Goal: Information Seeking & Learning: Learn about a topic

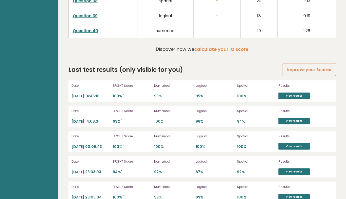
scroll to position [1360, 0]
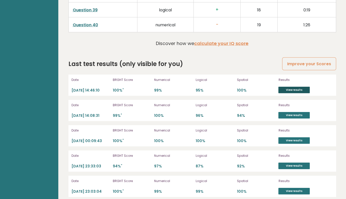
click at [289, 88] on link "View results" at bounding box center [293, 90] width 31 height 7
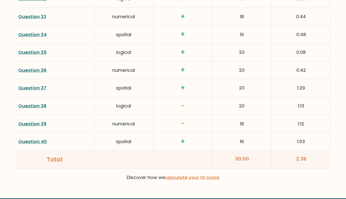
scroll to position [1327, 0]
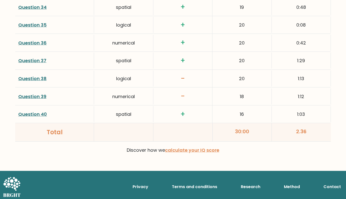
click at [36, 77] on link "Question 38" at bounding box center [32, 79] width 28 height 6
click at [32, 95] on link "Question 39" at bounding box center [32, 97] width 28 height 6
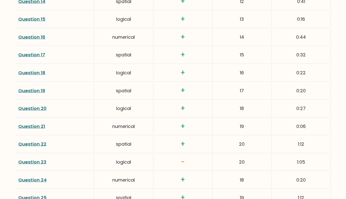
scroll to position [989, 0]
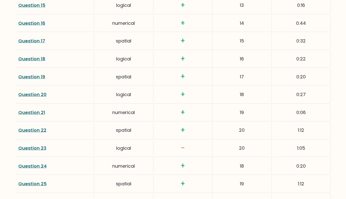
click at [23, 147] on link "Question 23" at bounding box center [32, 148] width 28 height 6
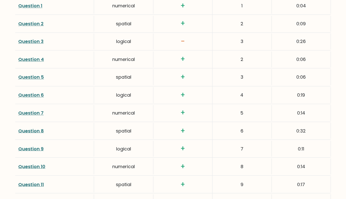
scroll to position [737, 0]
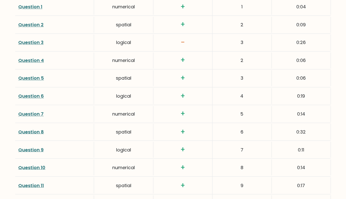
click at [32, 44] on link "Question 3" at bounding box center [30, 42] width 25 height 6
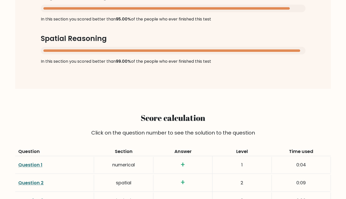
scroll to position [0, 0]
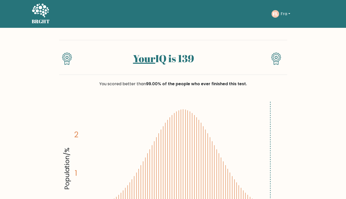
click at [275, 14] on text "FL" at bounding box center [275, 14] width 5 height 6
click at [280, 14] on button "Fra" at bounding box center [285, 14] width 13 height 7
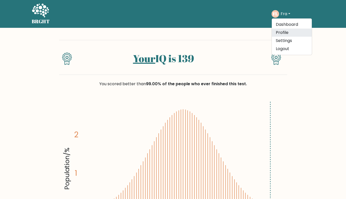
click at [274, 31] on link "Profile" at bounding box center [292, 33] width 40 height 8
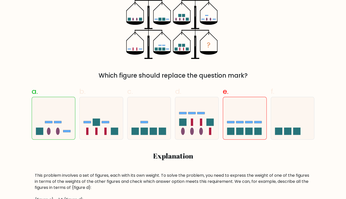
scroll to position [101, 0]
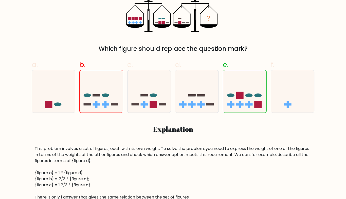
scroll to position [131, 0]
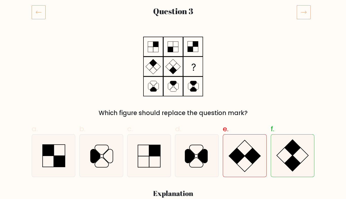
scroll to position [63, 0]
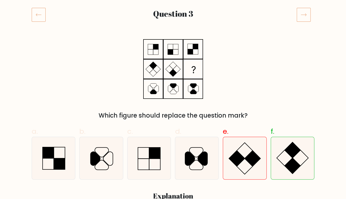
click at [307, 14] on icon at bounding box center [304, 15] width 14 height 14
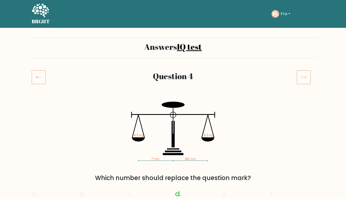
click at [307, 14] on div "FL Fra Dashboard Profile Settings Logout" at bounding box center [292, 14] width 43 height 12
click at [307, 75] on icon at bounding box center [304, 77] width 14 height 14
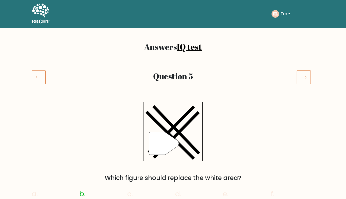
click at [307, 75] on icon at bounding box center [304, 77] width 14 height 14
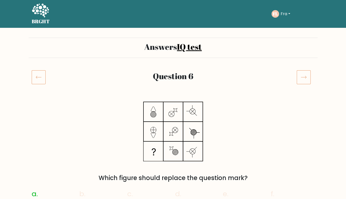
click at [307, 77] on icon at bounding box center [304, 77] width 14 height 14
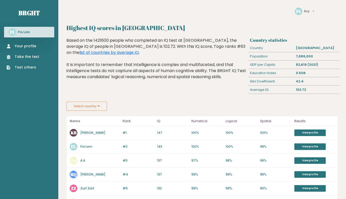
click at [86, 146] on link "Fra Lem" at bounding box center [86, 147] width 12 height 4
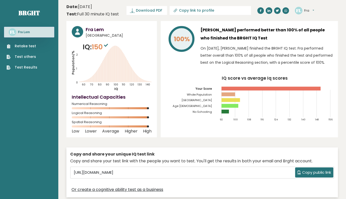
click at [311, 11] on button "Fra" at bounding box center [309, 10] width 10 height 5
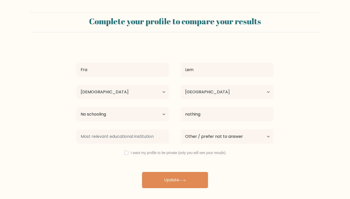
select select "18_24"
select select "TG"
select select "no_schooling"
select select "other"
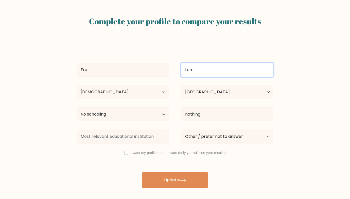
click at [210, 67] on input "Lem" at bounding box center [227, 70] width 92 height 14
type input "Melio"
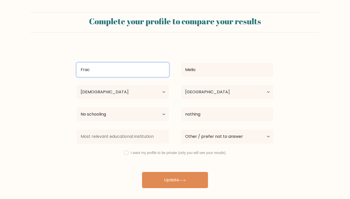
click at [122, 71] on input "Frac" at bounding box center [123, 70] width 92 height 14
type input "Frac"
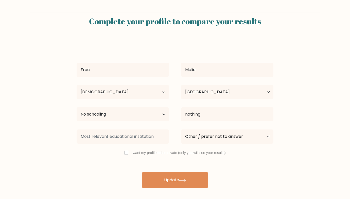
click at [176, 49] on div "Frac Melio Age Under 18 years old 18-24 years old 25-34 years old 35-44 years o…" at bounding box center [175, 117] width 203 height 144
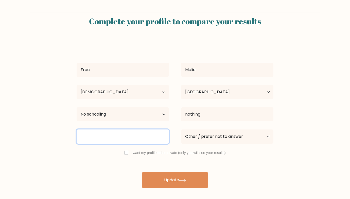
click at [125, 136] on input at bounding box center [123, 137] width 92 height 14
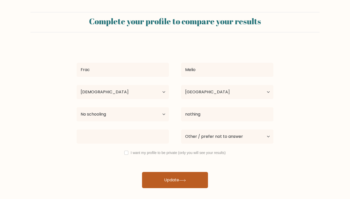
click at [159, 178] on button "Update" at bounding box center [175, 180] width 66 height 16
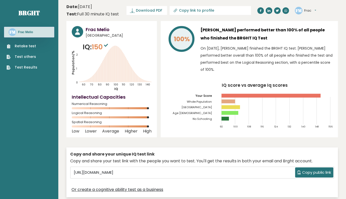
click at [210, 108] on tspan "[GEOGRAPHIC_DATA]" at bounding box center [196, 108] width 31 height 4
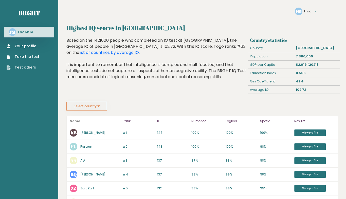
click at [313, 9] on button "Frac" at bounding box center [310, 11] width 12 height 5
click at [310, 16] on link "Settings" at bounding box center [316, 18] width 25 height 5
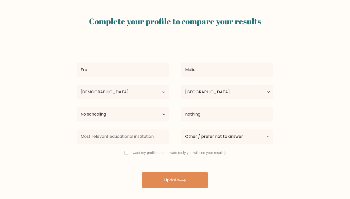
select select "18_24"
select select "TG"
select select "no_schooling"
select select "other"
type input "Fra"
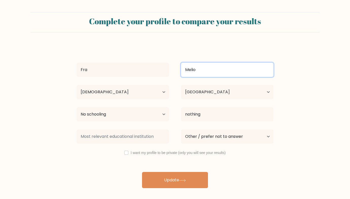
click at [208, 69] on input "Melio" at bounding box center [227, 70] width 92 height 14
type input "M"
type input "Lem"
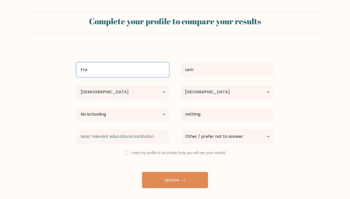
click at [168, 72] on input "Fra" at bounding box center [123, 70] width 92 height 14
type input "Franc"
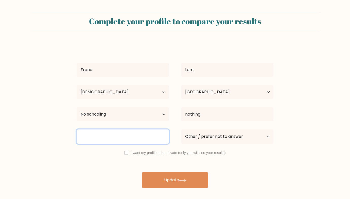
click at [154, 137] on input at bounding box center [123, 137] width 92 height 14
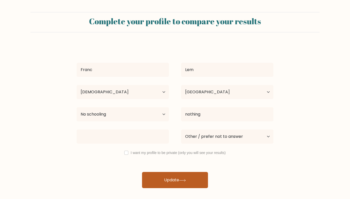
click at [178, 182] on button "Update" at bounding box center [175, 180] width 66 height 16
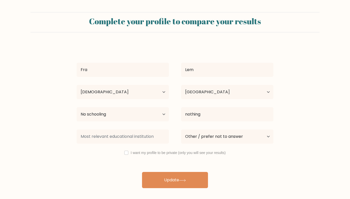
select select "18_24"
select select "TG"
select select "no_schooling"
select select "other"
type input "Fra"
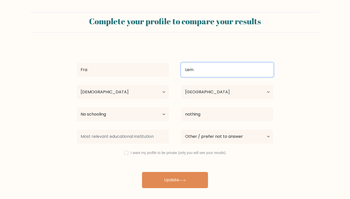
click at [198, 68] on input "Lem" at bounding box center [227, 70] width 92 height 14
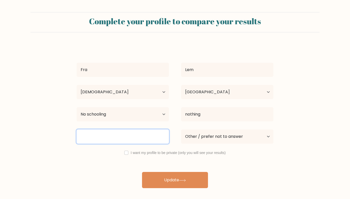
click at [126, 143] on input at bounding box center [123, 137] width 92 height 14
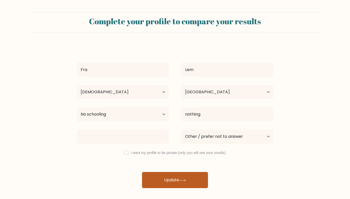
click at [193, 177] on button "Update" at bounding box center [175, 180] width 66 height 16
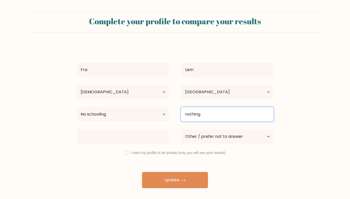
click at [204, 112] on input "nothing" at bounding box center [227, 114] width 92 height 14
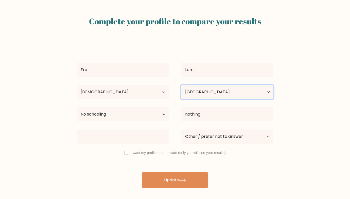
click at [217, 93] on select "Country Afghanistan Albania Algeria American Samoa Andorra Angola Anguilla Anta…" at bounding box center [227, 92] width 92 height 14
click at [316, 129] on form "Complete your profile to compare your results Fra Lem Age Under 18 years old 18…" at bounding box center [175, 100] width 350 height 176
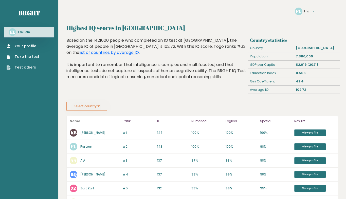
click at [311, 10] on button "Fra" at bounding box center [309, 11] width 10 height 5
click at [310, 17] on link "Settings" at bounding box center [316, 18] width 25 height 5
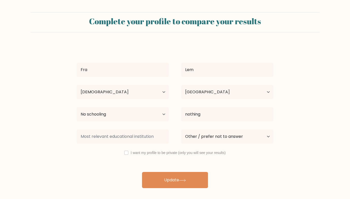
select select "18_24"
select select "TG"
select select "no_schooling"
select select "other"
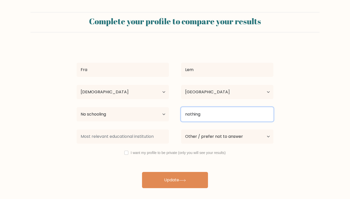
click at [205, 113] on input "nothing" at bounding box center [227, 114] width 92 height 14
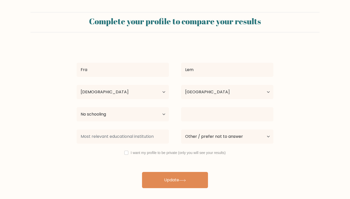
click at [323, 113] on form "Complete your profile to compare your results Fra Lem Age Under [DEMOGRAPHIC_DA…" at bounding box center [175, 100] width 350 height 176
click at [313, 83] on form "Complete your profile to compare your results Fra Lem Age Under 18 years old 18…" at bounding box center [175, 100] width 350 height 176
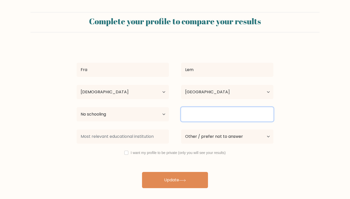
click at [248, 110] on input at bounding box center [227, 114] width 92 height 14
type input "l"
click at [248, 110] on input "l" at bounding box center [227, 114] width 92 height 14
click at [248, 110] on input "m" at bounding box center [227, 114] width 92 height 14
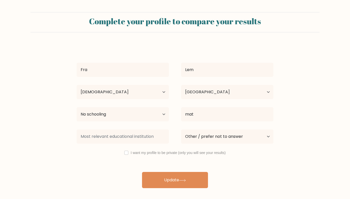
click at [253, 153] on div "Fra Lem Age Under 18 years old 18-24 years old 25-34 years old 35-44 years old …" at bounding box center [175, 117] width 203 height 144
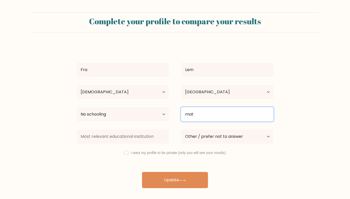
click at [248, 113] on input "mat" at bounding box center [227, 114] width 92 height 14
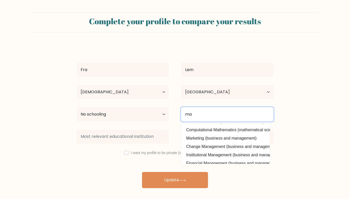
scroll to position [49, 0]
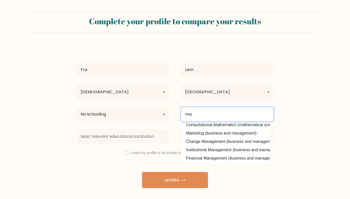
click at [240, 114] on input "ma" at bounding box center [227, 114] width 92 height 14
type input "art"
click at [223, 116] on input "art" at bounding box center [227, 114] width 92 height 14
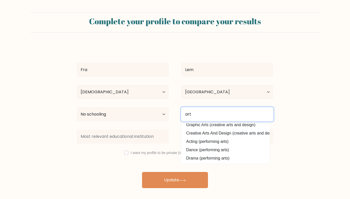
click at [223, 116] on input "art" at bounding box center [227, 114] width 92 height 14
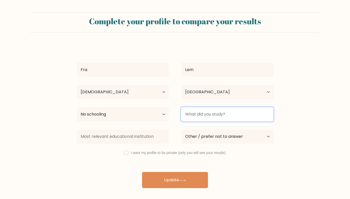
scroll to position [0, 0]
type input "poli"
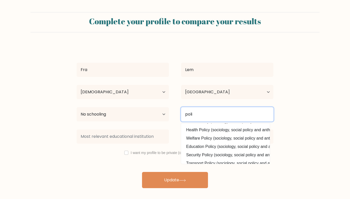
scroll to position [49, 0]
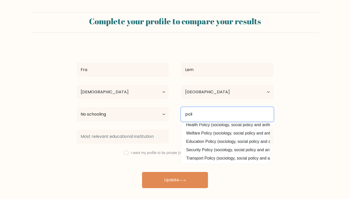
click at [217, 116] on input "poli" at bounding box center [227, 114] width 92 height 14
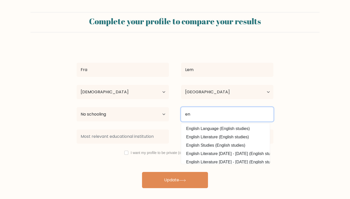
type input "e"
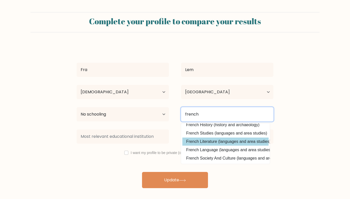
scroll to position [8, 0]
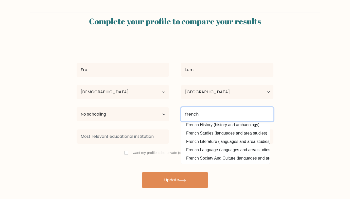
click at [203, 116] on input "french" at bounding box center [227, 114] width 92 height 14
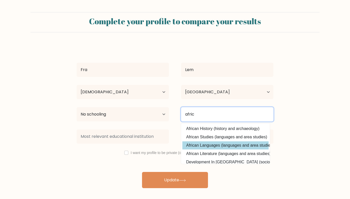
scroll to position [16, 0]
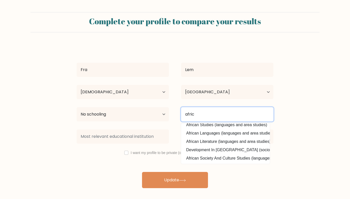
type input "africa"
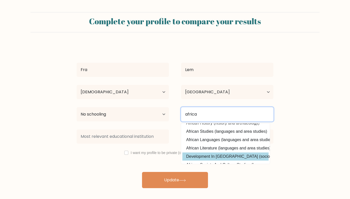
scroll to position [0, 0]
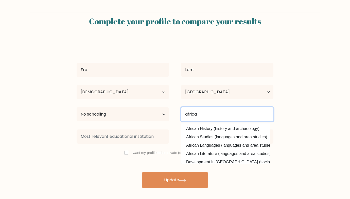
click at [212, 112] on input "africa" at bounding box center [227, 114] width 92 height 14
type input "m"
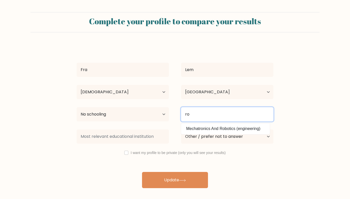
type input "r"
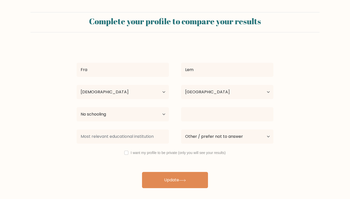
click at [302, 109] on form "Complete your profile to compare your results Fra Lem Age Under 18 years old 18…" at bounding box center [175, 100] width 350 height 176
click at [229, 166] on div "Fra Lem Age Under 18 years old 18-24 years old 25-34 years old 35-44 years old …" at bounding box center [175, 117] width 203 height 144
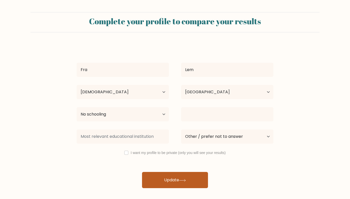
click at [186, 179] on button "Update" at bounding box center [175, 180] width 66 height 16
click at [173, 180] on button "Update" at bounding box center [175, 180] width 66 height 16
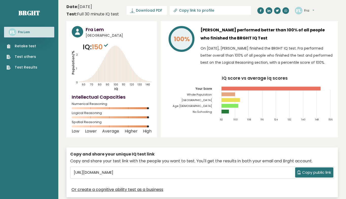
click at [209, 99] on tspan "[GEOGRAPHIC_DATA]" at bounding box center [196, 101] width 31 height 4
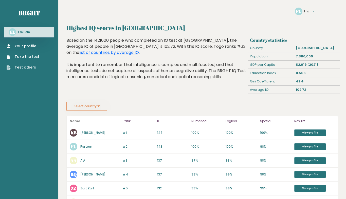
click at [86, 145] on link "Fra Lem" at bounding box center [86, 147] width 12 height 4
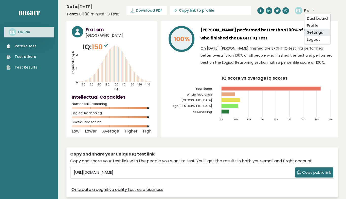
click at [308, 31] on link "Settings" at bounding box center [317, 32] width 26 height 7
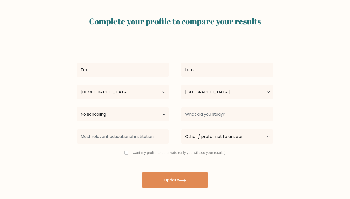
select select "18_24"
select select "TG"
select select "no_schooling"
select select "other"
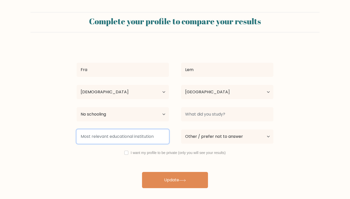
click at [110, 139] on input at bounding box center [123, 137] width 92 height 14
type input "p"
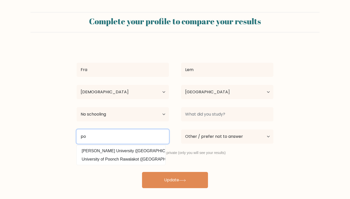
type input "p"
type input "l"
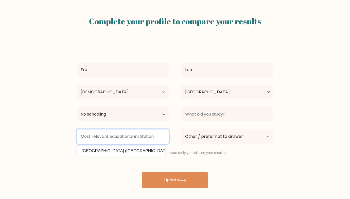
type input "j"
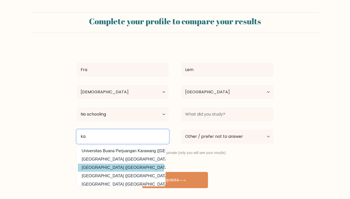
type input "k"
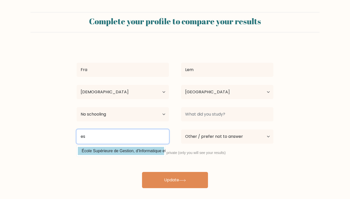
type input "e"
type input "i"
type input "a"
type input "t"
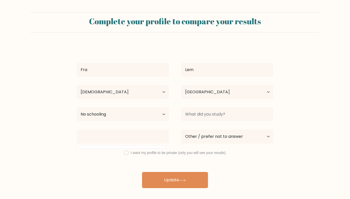
click at [117, 162] on div "Fra Lem Age Under 18 years old 18-24 years old 25-34 years old 35-44 years old …" at bounding box center [175, 117] width 203 height 144
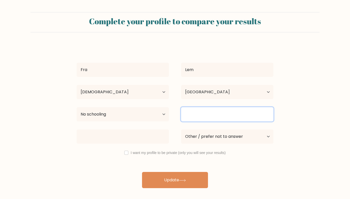
click at [211, 117] on input at bounding box center [227, 114] width 92 height 14
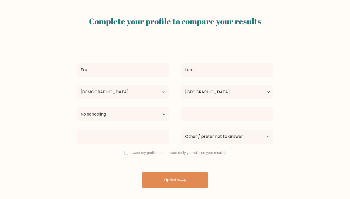
click at [267, 156] on div "I want my profile to be private (only you will see your results)" at bounding box center [174, 153] width 209 height 6
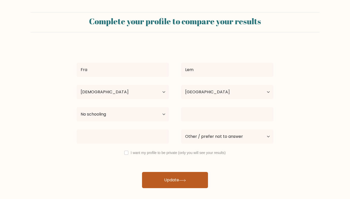
click at [171, 184] on button "Update" at bounding box center [175, 180] width 66 height 16
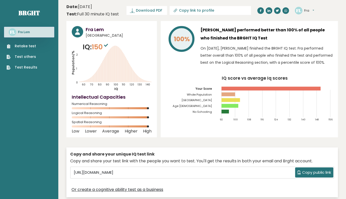
click at [209, 101] on tspan "[GEOGRAPHIC_DATA]" at bounding box center [196, 101] width 31 height 4
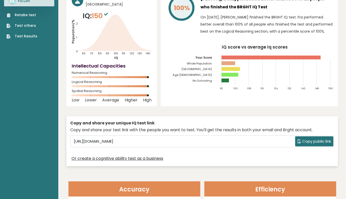
scroll to position [104, 0]
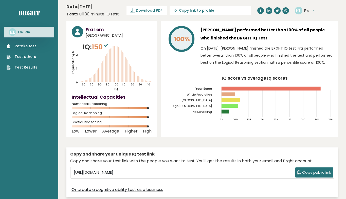
click at [209, 100] on tspan "[GEOGRAPHIC_DATA]" at bounding box center [196, 101] width 31 height 4
click at [314, 11] on button "Fra" at bounding box center [309, 10] width 10 height 5
click at [310, 32] on link "Settings" at bounding box center [317, 32] width 26 height 7
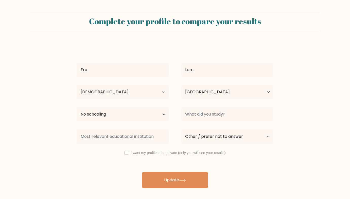
select select "18_24"
select select "TG"
select select "no_schooling"
select select "other"
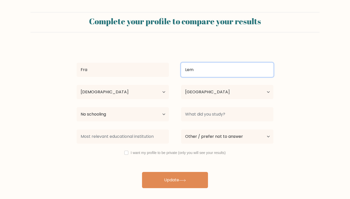
click at [192, 72] on input "Lem" at bounding box center [227, 70] width 92 height 14
type input "[PERSON_NAME]"
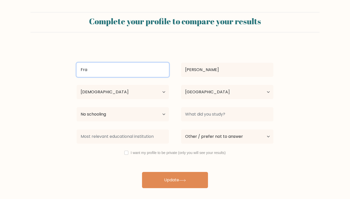
click at [161, 72] on input "Fra" at bounding box center [123, 70] width 92 height 14
type input "Frac"
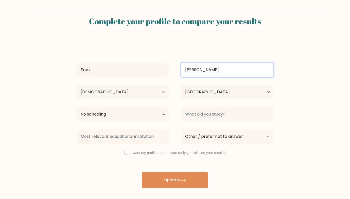
click at [224, 74] on input "Mel" at bounding box center [227, 70] width 92 height 14
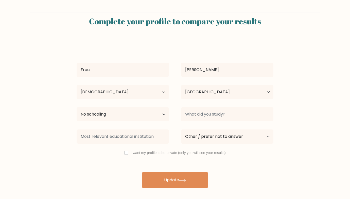
click at [220, 47] on div "Frac Mel Age Under 18 years old 18-24 years old 25-34 years old 35-44 years old…" at bounding box center [175, 117] width 203 height 144
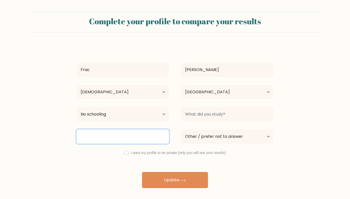
click at [140, 141] on input at bounding box center [123, 137] width 92 height 14
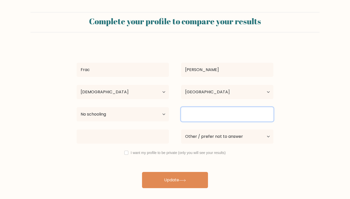
click at [197, 118] on input at bounding box center [227, 114] width 92 height 14
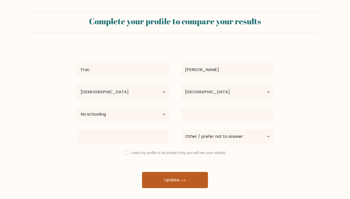
click at [173, 181] on button "Update" at bounding box center [175, 180] width 66 height 16
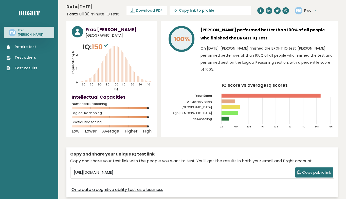
click at [206, 106] on tspan "[GEOGRAPHIC_DATA]" at bounding box center [196, 108] width 31 height 4
click at [316, 9] on button "Frac" at bounding box center [310, 10] width 12 height 5
click at [312, 33] on link "Settings" at bounding box center [317, 32] width 26 height 7
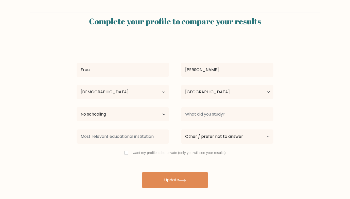
select select "18_24"
select select "TG"
select select "no_schooling"
select select "other"
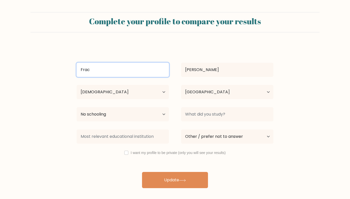
click at [120, 73] on input "Frac" at bounding box center [123, 70] width 92 height 14
type input "F"
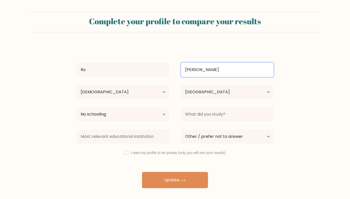
click at [203, 71] on input "Mel" at bounding box center [227, 70] width 92 height 14
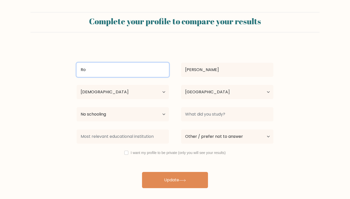
click at [149, 67] on input "Ro" at bounding box center [123, 70] width 92 height 14
type input "Ro"
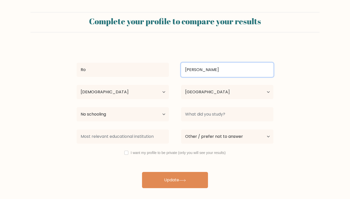
click at [192, 69] on input "Mel" at bounding box center [227, 70] width 92 height 14
type input "Melio"
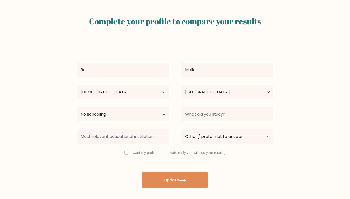
click at [183, 49] on div "Ro Melio Age Under 18 years old 18-24 years old 25-34 years old 35-44 years old…" at bounding box center [175, 117] width 203 height 144
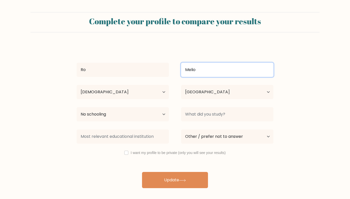
click at [198, 71] on input "Melio" at bounding box center [227, 70] width 92 height 14
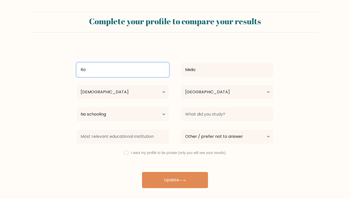
click at [155, 71] on input "Ro" at bounding box center [123, 70] width 92 height 14
type input "R"
type input "F"
type input "[PERSON_NAME]"
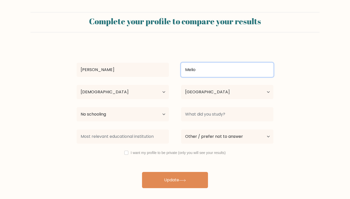
click at [202, 66] on input "Melio" at bounding box center [227, 70] width 92 height 14
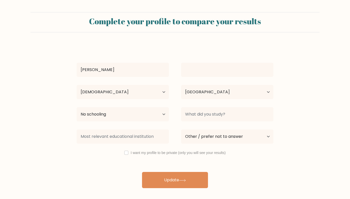
click at [231, 54] on div "Damelio Age Under 18 years old 18-24 years old 25-34 years old 35-44 years old …" at bounding box center [175, 117] width 203 height 144
click at [190, 46] on div "Damelio Age Under 18 years old 18-24 years old 25-34 years old 35-44 years old …" at bounding box center [175, 117] width 203 height 144
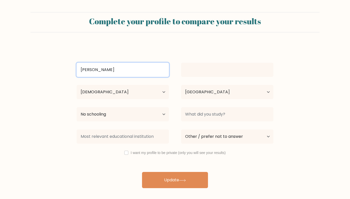
drag, startPoint x: 87, startPoint y: 70, endPoint x: 77, endPoint y: 70, distance: 9.6
click at [77, 70] on input "[PERSON_NAME]" at bounding box center [123, 70] width 92 height 14
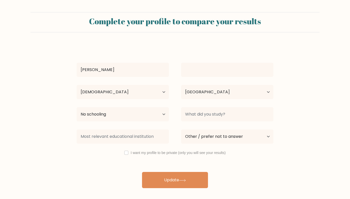
click at [101, 53] on div "Damelio Age Under 18 years old 18-24 years old 25-34 years old 35-44 years old …" at bounding box center [175, 117] width 203 height 144
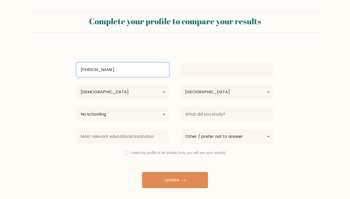
drag, startPoint x: 86, startPoint y: 69, endPoint x: 80, endPoint y: 70, distance: 6.1
click at [80, 70] on input "[PERSON_NAME]" at bounding box center [123, 70] width 92 height 14
click at [113, 69] on input "melio" at bounding box center [123, 70] width 92 height 14
click at [80, 71] on input "melio" at bounding box center [123, 70] width 92 height 14
type input "[PERSON_NAME]"
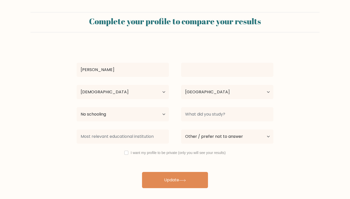
click at [132, 60] on div "Damelio Age Under 18 years old 18-24 years old 25-34 years old 35-44 years old …" at bounding box center [175, 117] width 203 height 144
click at [137, 53] on div "Damelio Age Under 18 years old 18-24 years old 25-34 years old 35-44 years old …" at bounding box center [175, 117] width 203 height 144
click at [146, 92] on select "Age Under 18 years old 18-24 years old 25-34 years old 35-44 years old 45-54 ye…" at bounding box center [123, 92] width 92 height 14
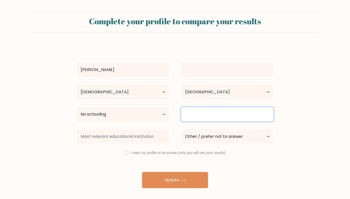
click at [198, 115] on input at bounding box center [227, 114] width 92 height 14
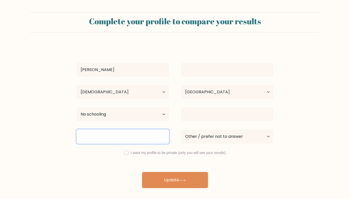
click at [141, 138] on input at bounding box center [123, 137] width 92 height 14
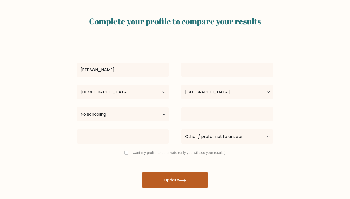
click at [166, 183] on button "Update" at bounding box center [175, 180] width 66 height 16
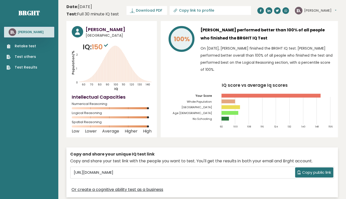
click at [208, 108] on tspan "[GEOGRAPHIC_DATA]" at bounding box center [196, 108] width 31 height 4
click at [32, 45] on link "Retake test" at bounding box center [22, 46] width 31 height 5
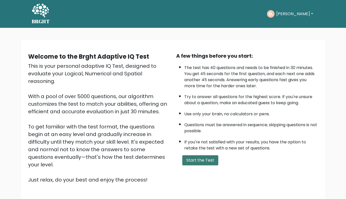
click at [205, 163] on button "Start the Test" at bounding box center [200, 161] width 36 height 10
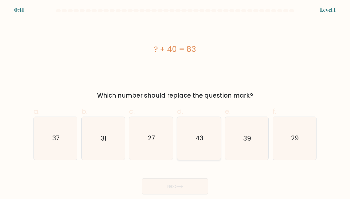
click at [204, 142] on icon "43" at bounding box center [198, 138] width 43 height 43
click at [175, 103] on input "d. 43" at bounding box center [175, 101] width 0 height 3
radio input "true"
click at [142, 179] on button "Next" at bounding box center [175, 187] width 66 height 16
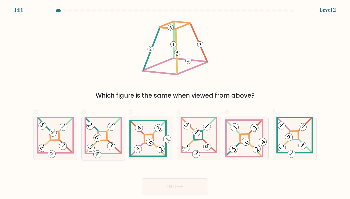
click at [113, 141] on icon at bounding box center [102, 138] width 37 height 43
click at [175, 103] on input "b." at bounding box center [175, 101] width 0 height 3
radio input "true"
click at [142, 179] on button "Next" at bounding box center [175, 187] width 66 height 16
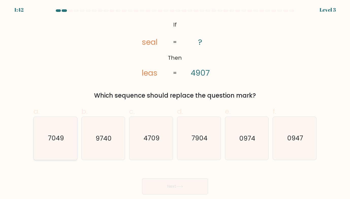
click at [48, 142] on text "7049" at bounding box center [56, 138] width 16 height 9
click at [175, 103] on input "a. 7049" at bounding box center [175, 101] width 0 height 3
radio input "true"
click at [191, 149] on icon "7904" at bounding box center [198, 138] width 43 height 43
click at [175, 103] on input "d. 7904" at bounding box center [175, 101] width 0 height 3
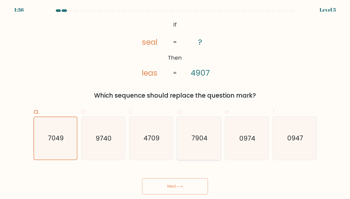
radio input "true"
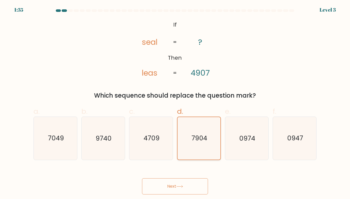
click at [142, 179] on button "Next" at bounding box center [175, 187] width 66 height 16
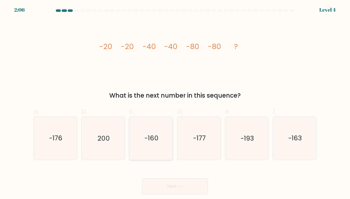
click at [145, 135] on text "-160" at bounding box center [151, 138] width 14 height 9
click at [175, 103] on input "c. -160" at bounding box center [175, 101] width 0 height 3
radio input "true"
click at [142, 179] on button "Next" at bounding box center [175, 187] width 66 height 16
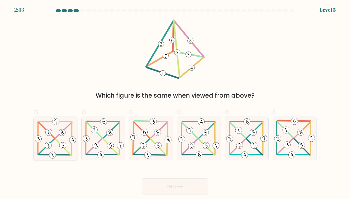
click at [60, 149] on icon at bounding box center [55, 138] width 43 height 43
click at [175, 103] on input "a." at bounding box center [175, 101] width 0 height 3
radio input "true"
click at [158, 149] on 462 at bounding box center [158, 146] width 9 height 9
click at [175, 103] on input "c." at bounding box center [175, 101] width 0 height 3
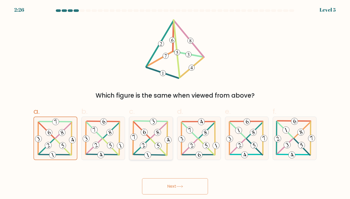
radio input "true"
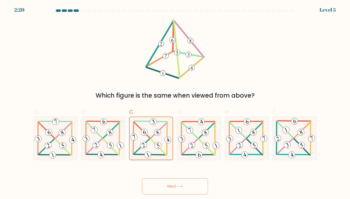
click at [142, 179] on button "Next" at bounding box center [175, 187] width 66 height 16
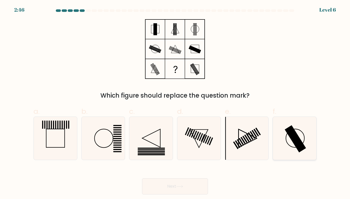
click at [300, 147] on rect at bounding box center [295, 139] width 21 height 27
click at [175, 103] on input "f." at bounding box center [175, 101] width 0 height 3
radio input "true"
click at [142, 179] on button "Next" at bounding box center [175, 187] width 66 height 16
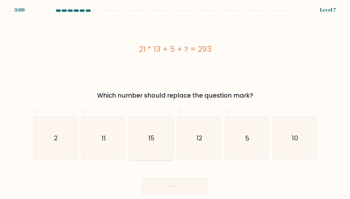
click at [150, 150] on icon "15" at bounding box center [151, 138] width 43 height 43
click at [175, 103] on input "c. 15" at bounding box center [175, 101] width 0 height 3
radio input "true"
click at [142, 179] on button "Next" at bounding box center [175, 187] width 66 height 16
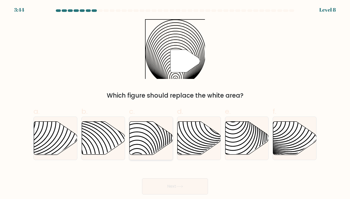
click at [149, 147] on icon at bounding box center [151, 138] width 43 height 33
click at [175, 103] on input "c." at bounding box center [175, 101] width 0 height 3
radio input "true"
click at [142, 179] on button "Next" at bounding box center [175, 187] width 66 height 16
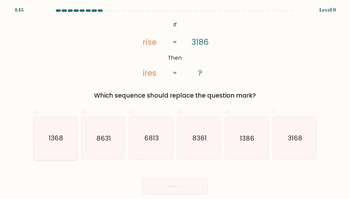
click at [65, 139] on icon "1368" at bounding box center [55, 138] width 43 height 43
click at [175, 103] on input "a. 1368" at bounding box center [175, 101] width 0 height 3
radio input "true"
click at [142, 179] on button "Next" at bounding box center [175, 187] width 66 height 16
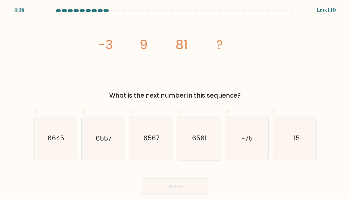
click at [189, 135] on icon "6561" at bounding box center [198, 138] width 43 height 43
click at [175, 103] on input "d. 6561" at bounding box center [175, 101] width 0 height 3
radio input "true"
click at [142, 179] on button "Next" at bounding box center [175, 187] width 66 height 16
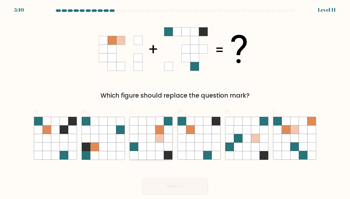
click at [162, 143] on icon at bounding box center [159, 138] width 9 height 9
click at [175, 103] on input "c." at bounding box center [175, 101] width 0 height 3
radio input "true"
click at [142, 179] on button "Next" at bounding box center [175, 187] width 66 height 16
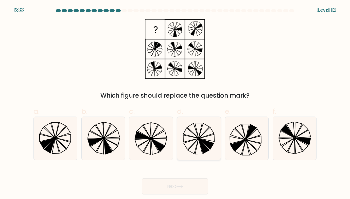
click at [200, 144] on icon at bounding box center [203, 146] width 11 height 15
click at [175, 103] on input "d." at bounding box center [175, 101] width 0 height 3
radio input "true"
click at [142, 179] on button "Next" at bounding box center [175, 187] width 66 height 16
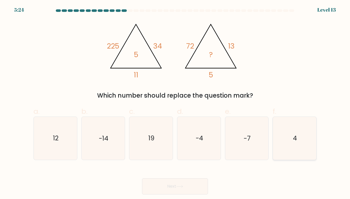
click at [307, 131] on icon "4" at bounding box center [294, 138] width 43 height 43
click at [175, 103] on input "f. 4" at bounding box center [175, 101] width 0 height 3
radio input "true"
click at [142, 179] on button "Next" at bounding box center [175, 187] width 66 height 16
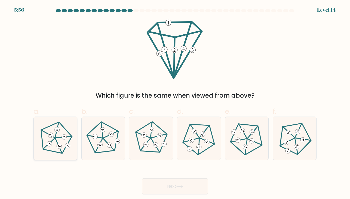
click at [61, 144] on icon at bounding box center [55, 138] width 34 height 34
click at [175, 103] on input "a." at bounding box center [175, 101] width 0 height 3
radio input "true"
click at [142, 179] on button "Next" at bounding box center [175, 187] width 66 height 16
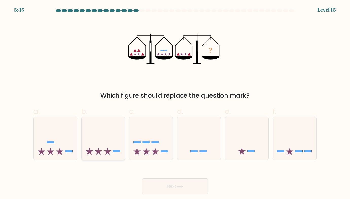
click at [107, 140] on icon at bounding box center [103, 139] width 43 height 36
click at [175, 103] on input "b." at bounding box center [175, 101] width 0 height 3
radio input "true"
click at [142, 179] on button "Next" at bounding box center [175, 187] width 66 height 16
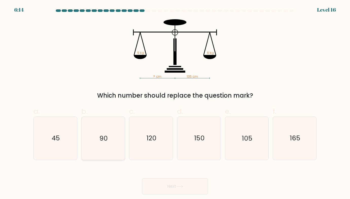
click at [102, 143] on text "90" at bounding box center [103, 138] width 8 height 9
click at [175, 103] on input "b. 90" at bounding box center [175, 101] width 0 height 3
radio input "true"
click at [142, 179] on button "Next" at bounding box center [175, 187] width 66 height 16
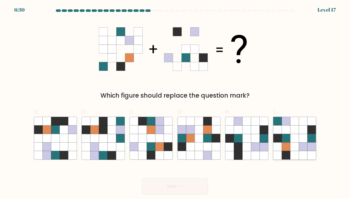
click at [295, 122] on icon at bounding box center [294, 121] width 9 height 9
click at [175, 103] on input "f." at bounding box center [175, 101] width 0 height 3
radio input "true"
click at [142, 179] on button "Next" at bounding box center [175, 187] width 66 height 16
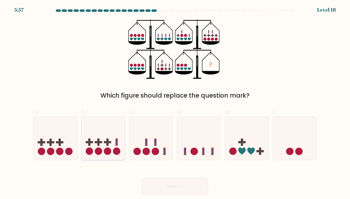
click at [102, 142] on icon at bounding box center [103, 139] width 43 height 36
click at [175, 103] on input "b." at bounding box center [175, 101] width 0 height 3
radio input "true"
click at [142, 179] on button "Next" at bounding box center [175, 187] width 66 height 16
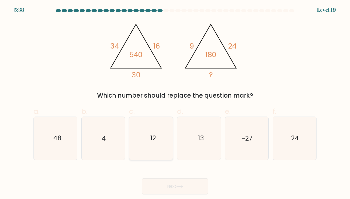
click at [135, 149] on icon "-12" at bounding box center [151, 138] width 43 height 43
click at [175, 103] on input "c. -12" at bounding box center [175, 101] width 0 height 3
radio input "true"
click at [142, 179] on button "Next" at bounding box center [175, 187] width 66 height 16
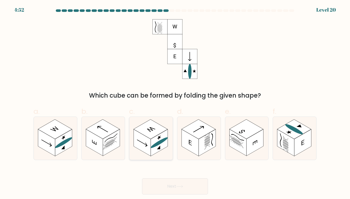
click at [145, 148] on rect at bounding box center [142, 143] width 17 height 27
click at [175, 103] on input "c." at bounding box center [175, 101] width 0 height 3
radio input "true"
click at [52, 130] on icon at bounding box center [55, 130] width 10 height 6
click at [175, 103] on input "a." at bounding box center [175, 101] width 0 height 3
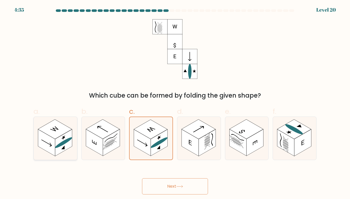
radio input "true"
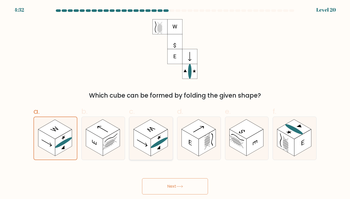
click at [155, 146] on ellipse at bounding box center [159, 143] width 17 height 14
click at [175, 103] on input "c." at bounding box center [175, 101] width 0 height 3
radio input "true"
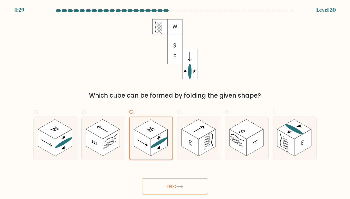
click at [142, 179] on button "Next" at bounding box center [175, 187] width 66 height 16
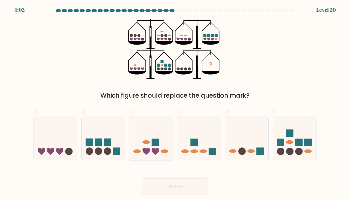
click at [148, 130] on icon at bounding box center [150, 139] width 43 height 36
click at [175, 103] on input "c." at bounding box center [175, 101] width 0 height 3
radio input "true"
click at [142, 179] on button "Next" at bounding box center [175, 187] width 66 height 16
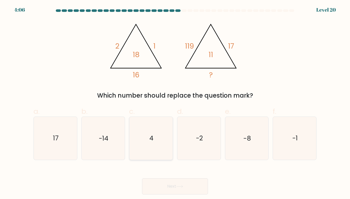
click at [155, 136] on icon "4" at bounding box center [151, 138] width 43 height 43
click at [175, 103] on input "c. 4" at bounding box center [175, 101] width 0 height 3
radio input "true"
click at [142, 179] on button "Next" at bounding box center [175, 187] width 66 height 16
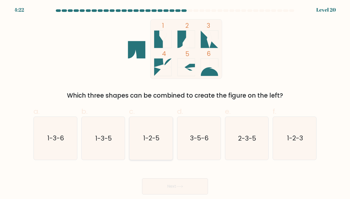
click at [152, 148] on icon "1-2-5" at bounding box center [151, 138] width 43 height 43
click at [175, 103] on input "c. 1-2-5" at bounding box center [175, 101] width 0 height 3
radio input "true"
click at [142, 179] on button "Next" at bounding box center [175, 187] width 66 height 16
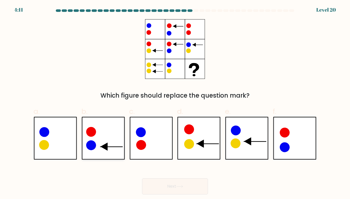
click at [110, 144] on icon at bounding box center [103, 138] width 43 height 43
click at [175, 103] on input "b." at bounding box center [175, 101] width 0 height 3
radio input "true"
click at [142, 179] on button "Next" at bounding box center [175, 187] width 66 height 16
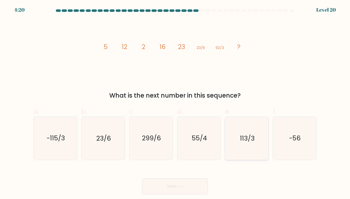
click at [241, 128] on icon "113/3" at bounding box center [246, 138] width 43 height 43
click at [175, 103] on input "e. 113/3" at bounding box center [175, 101] width 0 height 3
radio input "true"
click at [142, 179] on button "Next" at bounding box center [175, 187] width 66 height 16
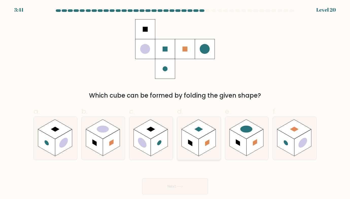
click at [195, 134] on rect at bounding box center [198, 130] width 34 height 20
click at [175, 103] on input "d." at bounding box center [175, 101] width 0 height 3
radio input "true"
click at [142, 179] on button "Next" at bounding box center [175, 187] width 66 height 16
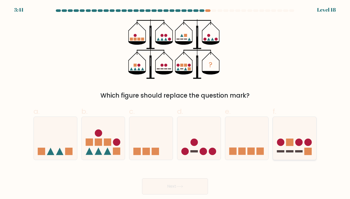
click at [292, 134] on icon at bounding box center [294, 139] width 43 height 36
click at [175, 103] on input "f." at bounding box center [175, 101] width 0 height 3
radio input "true"
click at [142, 179] on button "Next" at bounding box center [175, 187] width 66 height 16
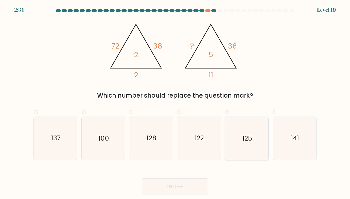
click at [237, 128] on icon "125" at bounding box center [246, 138] width 43 height 43
click at [175, 103] on input "e. 125" at bounding box center [175, 101] width 0 height 3
radio input "true"
click at [142, 179] on button "Next" at bounding box center [175, 187] width 66 height 16
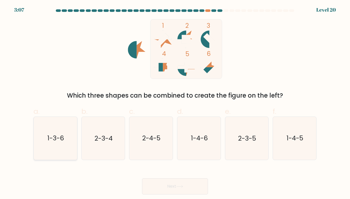
click at [55, 137] on text "1-3-6" at bounding box center [55, 138] width 17 height 9
click at [175, 103] on input "a. 1-3-6" at bounding box center [175, 101] width 0 height 3
radio input "true"
click at [145, 143] on text "2-4-5" at bounding box center [151, 138] width 18 height 9
click at [175, 103] on input "c. 2-4-5" at bounding box center [175, 101] width 0 height 3
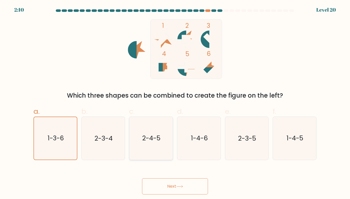
radio input "true"
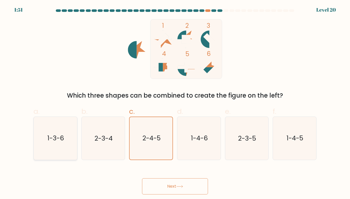
click at [62, 144] on icon "1-3-6" at bounding box center [55, 138] width 43 height 43
click at [175, 103] on input "a. 1-3-6" at bounding box center [175, 101] width 0 height 3
radio input "true"
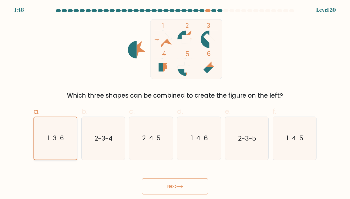
click at [142, 179] on button "Next" at bounding box center [175, 187] width 66 height 16
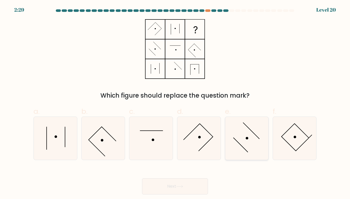
click at [241, 142] on icon at bounding box center [246, 138] width 43 height 43
click at [175, 103] on input "e." at bounding box center [175, 101] width 0 height 3
radio input "true"
click at [293, 145] on icon at bounding box center [294, 138] width 43 height 43
click at [175, 103] on input "f." at bounding box center [175, 101] width 0 height 3
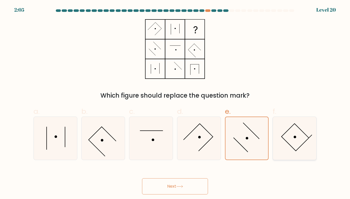
radio input "true"
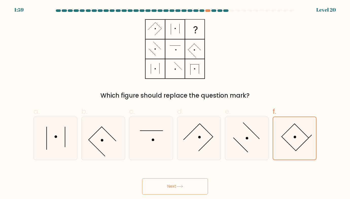
click at [142, 179] on button "Next" at bounding box center [175, 187] width 66 height 16
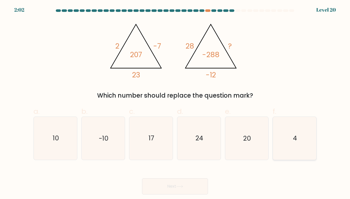
click at [303, 140] on icon "4" at bounding box center [294, 138] width 43 height 43
click at [175, 103] on input "f. 4" at bounding box center [175, 101] width 0 height 3
radio input "true"
click at [142, 179] on button "Next" at bounding box center [175, 187] width 66 height 16
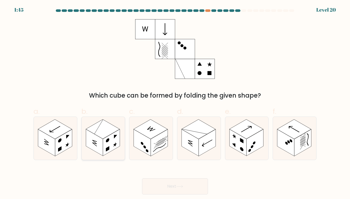
click at [107, 144] on rect at bounding box center [111, 143] width 17 height 27
click at [175, 103] on input "b." at bounding box center [175, 101] width 0 height 3
radio input "true"
click at [142, 179] on button "Next" at bounding box center [175, 187] width 66 height 16
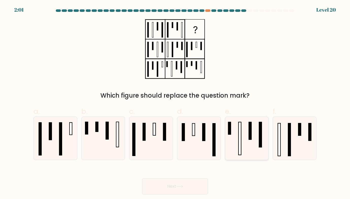
click at [233, 141] on icon at bounding box center [246, 138] width 43 height 43
click at [175, 103] on input "e." at bounding box center [175, 101] width 0 height 3
radio input "true"
click at [142, 179] on button "Next" at bounding box center [175, 187] width 66 height 16
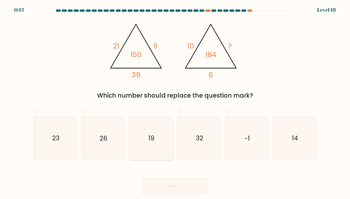
click at [153, 138] on text "19" at bounding box center [151, 138] width 6 height 9
click at [175, 103] on input "c. 19" at bounding box center [175, 101] width 0 height 3
radio input "true"
click at [142, 179] on button "Next" at bounding box center [175, 187] width 66 height 16
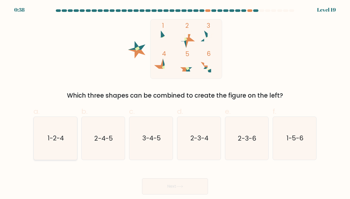
click at [57, 150] on icon "1-2-4" at bounding box center [55, 138] width 43 height 43
click at [175, 103] on input "a. 1-2-4" at bounding box center [175, 101] width 0 height 3
radio input "true"
click at [142, 179] on button "Next" at bounding box center [175, 187] width 66 height 16
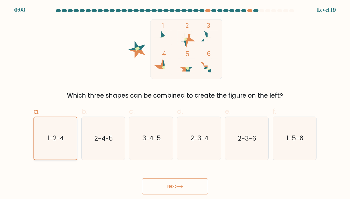
click at [142, 179] on button "Next" at bounding box center [175, 187] width 66 height 16
click at [174, 191] on button "Next" at bounding box center [175, 187] width 66 height 16
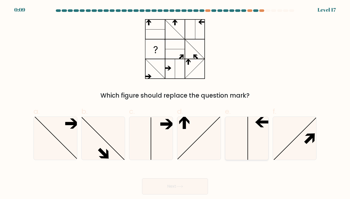
click at [258, 130] on icon at bounding box center [246, 138] width 43 height 43
click at [175, 103] on input "e." at bounding box center [175, 101] width 0 height 3
radio input "true"
click at [142, 179] on button "Next" at bounding box center [175, 187] width 66 height 16
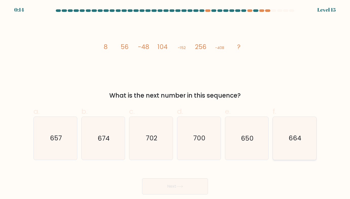
click at [291, 138] on text "664" at bounding box center [294, 138] width 13 height 9
click at [175, 103] on input "f. 664" at bounding box center [175, 101] width 0 height 3
radio input "true"
click at [142, 179] on button "Next" at bounding box center [175, 187] width 66 height 16
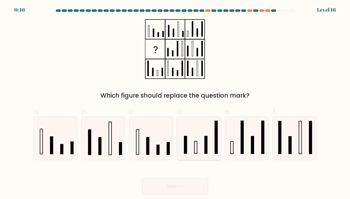
click at [202, 137] on icon at bounding box center [198, 138] width 43 height 43
click at [175, 103] on input "d." at bounding box center [175, 101] width 0 height 3
radio input "true"
click at [142, 179] on button "Next" at bounding box center [175, 187] width 66 height 16
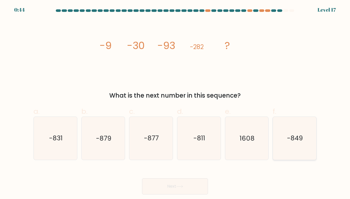
click at [306, 145] on icon "-849" at bounding box center [294, 138] width 43 height 43
click at [175, 103] on input "f. -849" at bounding box center [175, 101] width 0 height 3
radio input "true"
click at [142, 179] on button "Next" at bounding box center [175, 187] width 66 height 16
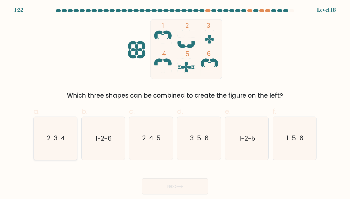
click at [59, 128] on icon "2-3-4" at bounding box center [55, 138] width 43 height 43
click at [175, 103] on input "a. 2-3-4" at bounding box center [175, 101] width 0 height 3
radio input "true"
click at [162, 142] on icon "2-4-5" at bounding box center [151, 138] width 43 height 43
click at [175, 103] on input "c. 2-4-5" at bounding box center [175, 101] width 0 height 3
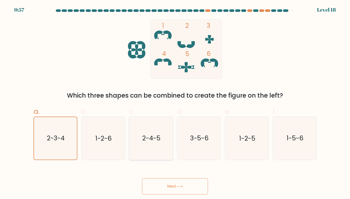
radio input "true"
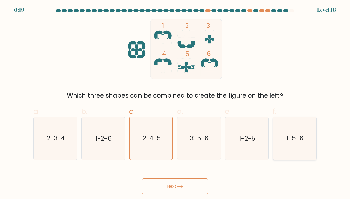
click at [286, 137] on text "1-5-6" at bounding box center [294, 138] width 17 height 9
click at [175, 103] on input "f. 1-5-6" at bounding box center [175, 101] width 0 height 3
radio input "true"
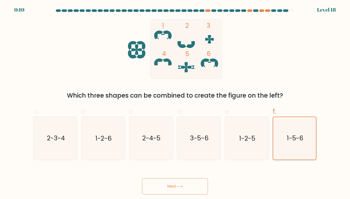
click at [142, 179] on button "Next" at bounding box center [175, 187] width 66 height 16
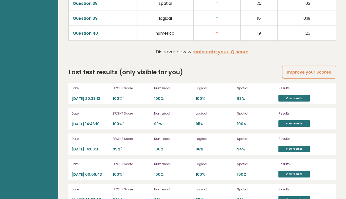
scroll to position [1365, 0]
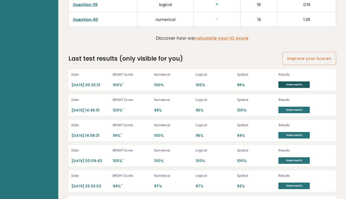
click at [288, 83] on link "View results" at bounding box center [293, 85] width 31 height 7
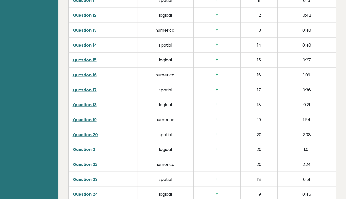
scroll to position [0, 0]
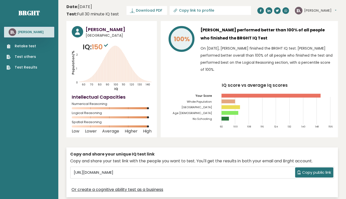
click at [207, 107] on tspan "Togo" at bounding box center [196, 108] width 31 height 4
click at [22, 45] on link "Retake test" at bounding box center [22, 46] width 31 height 5
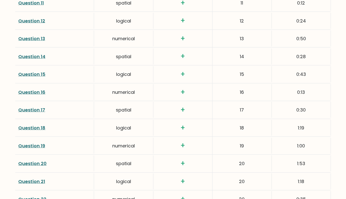
scroll to position [1327, 0]
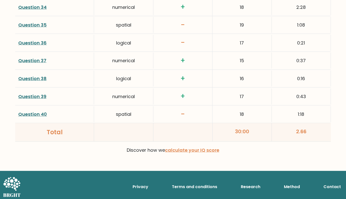
click at [40, 111] on link "Question 40" at bounding box center [32, 114] width 29 height 6
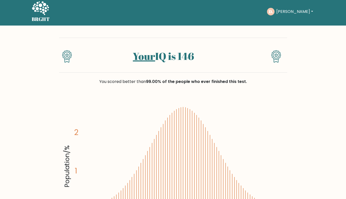
scroll to position [0, 0]
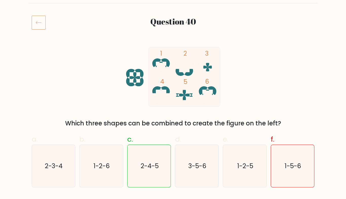
scroll to position [73, 0]
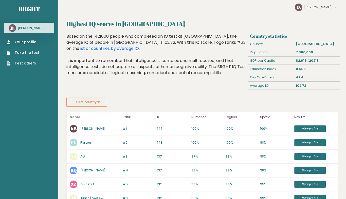
scroll to position [8, 0]
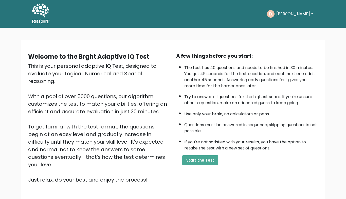
click at [297, 15] on button "[PERSON_NAME]" at bounding box center [295, 14] width 40 height 7
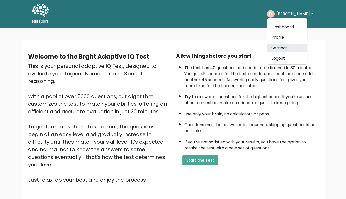
click at [279, 47] on link "Settings" at bounding box center [287, 48] width 40 height 8
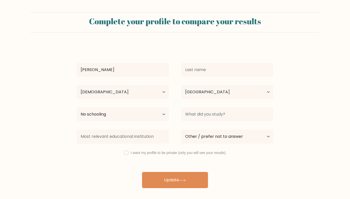
select select "18_24"
select select "TG"
select select "no_schooling"
select select "other"
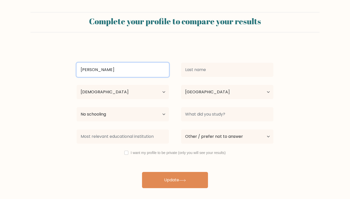
click at [124, 72] on input "Damelio" at bounding box center [123, 70] width 92 height 14
type input "Fra"
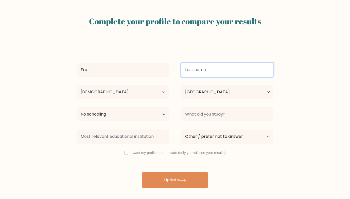
click at [222, 68] on input at bounding box center [227, 70] width 92 height 14
type input "m"
type input "Lem"
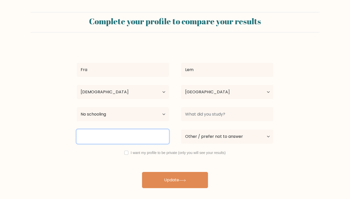
click at [100, 139] on input at bounding box center [123, 137] width 92 height 14
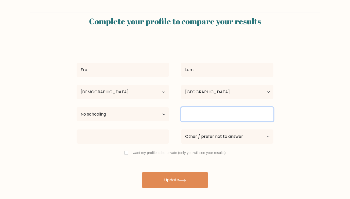
click at [200, 113] on input at bounding box center [227, 114] width 92 height 14
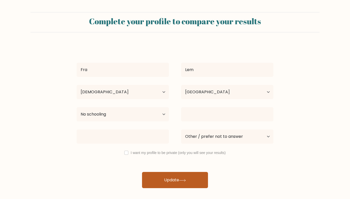
click at [171, 183] on button "Update" at bounding box center [175, 180] width 66 height 16
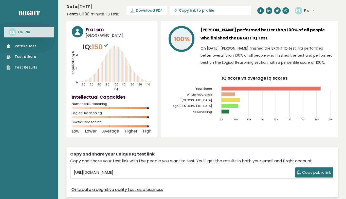
click at [209, 100] on tspan "[GEOGRAPHIC_DATA]" at bounding box center [196, 101] width 31 height 4
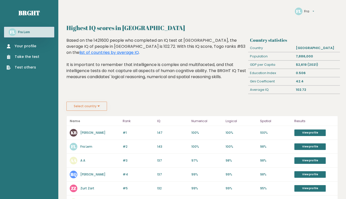
click at [306, 10] on button "Fra" at bounding box center [309, 11] width 10 height 5
click at [307, 20] on link "Settings" at bounding box center [316, 18] width 25 height 5
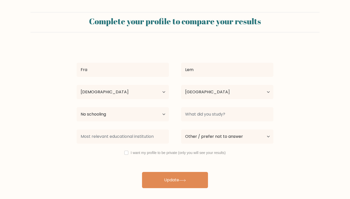
select select "18_24"
select select "TG"
select select "no_schooling"
select select "other"
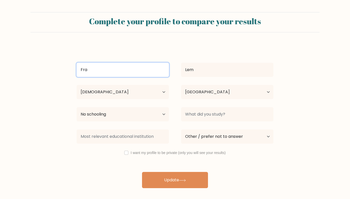
click at [118, 65] on input "Fra" at bounding box center [123, 70] width 92 height 14
type input "[PERSON_NAME]"
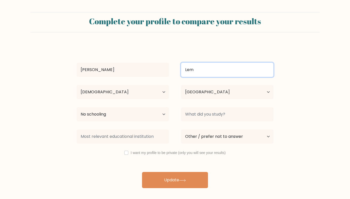
click at [206, 73] on input "Lem" at bounding box center [227, 70] width 92 height 14
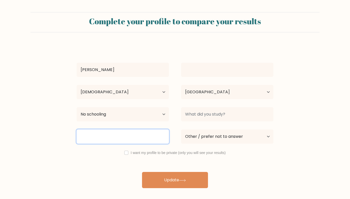
click at [126, 135] on input at bounding box center [123, 137] width 92 height 14
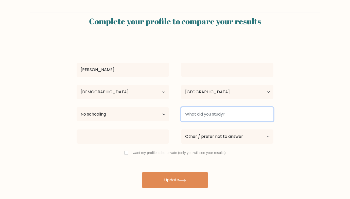
click at [223, 115] on input at bounding box center [227, 114] width 92 height 14
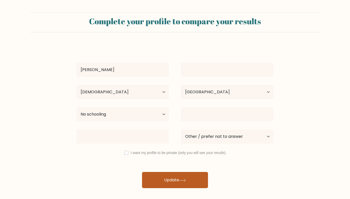
click at [170, 186] on button "Update" at bounding box center [175, 180] width 66 height 16
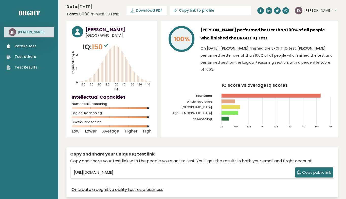
click at [209, 106] on tspan "[GEOGRAPHIC_DATA]" at bounding box center [196, 108] width 31 height 4
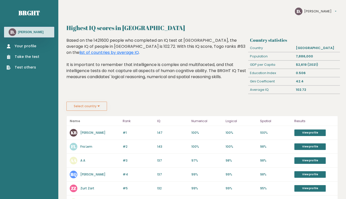
click at [84, 160] on link "A A" at bounding box center [82, 161] width 5 height 4
click at [86, 187] on link "Zurt Zart" at bounding box center [87, 189] width 14 height 4
click at [89, 131] on link "[PERSON_NAME]" at bounding box center [92, 133] width 25 height 4
click at [320, 13] on button "[PERSON_NAME]" at bounding box center [320, 11] width 32 height 5
click at [89, 132] on link "[PERSON_NAME]" at bounding box center [92, 133] width 25 height 4
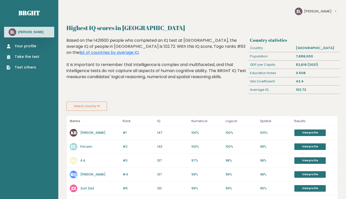
click at [315, 8] on div "[PERSON_NAME][GEOGRAPHIC_DATA] Settings Logout" at bounding box center [316, 12] width 42 height 8
click at [315, 11] on button "[PERSON_NAME]" at bounding box center [320, 11] width 32 height 5
click at [21, 56] on link "Take the test" at bounding box center [23, 56] width 33 height 5
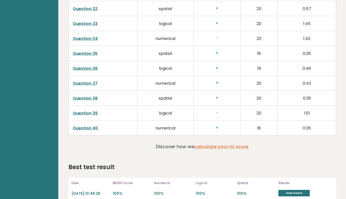
scroll to position [1194, 0]
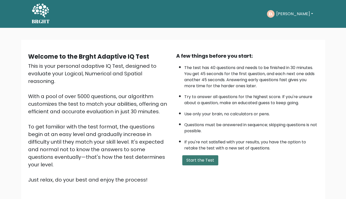
click at [205, 160] on button "Start the Test" at bounding box center [200, 161] width 36 height 10
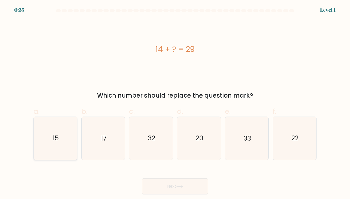
click at [67, 140] on icon "15" at bounding box center [55, 138] width 43 height 43
click at [175, 103] on input "a. 15" at bounding box center [175, 101] width 0 height 3
radio input "true"
click at [142, 179] on button "Next" at bounding box center [175, 187] width 66 height 16
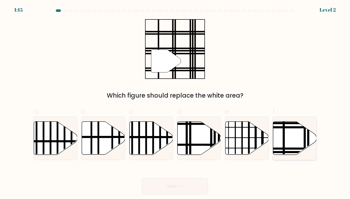
click at [275, 133] on icon at bounding box center [294, 138] width 43 height 33
click at [175, 103] on input "f." at bounding box center [175, 101] width 0 height 3
radio input "true"
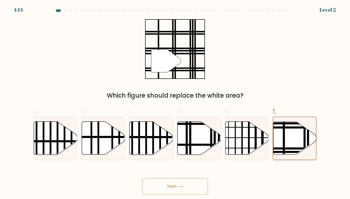
click at [142, 179] on button "Next" at bounding box center [175, 187] width 66 height 16
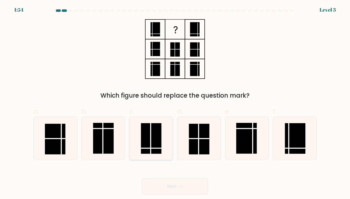
click at [152, 144] on rect at bounding box center [151, 139] width 21 height 31
click at [175, 103] on input "c." at bounding box center [175, 101] width 0 height 3
radio input "true"
click at [142, 179] on button "Next" at bounding box center [175, 187] width 66 height 16
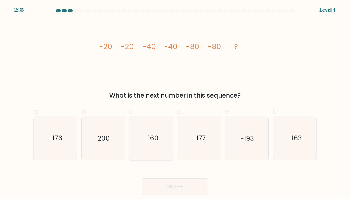
click at [157, 133] on icon "-160" at bounding box center [151, 138] width 43 height 43
click at [175, 103] on input "c. -160" at bounding box center [175, 101] width 0 height 3
radio input "true"
click at [142, 179] on button "Next" at bounding box center [175, 187] width 66 height 16
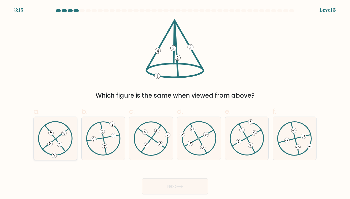
click at [61, 141] on icon at bounding box center [55, 138] width 35 height 34
click at [175, 103] on input "a." at bounding box center [175, 101] width 0 height 3
radio input "true"
click at [142, 179] on button "Next" at bounding box center [175, 187] width 66 height 16
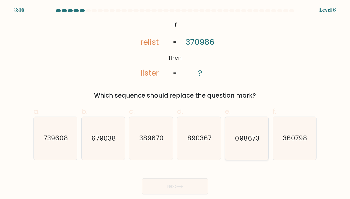
click at [254, 120] on icon "098673" at bounding box center [246, 138] width 43 height 43
click at [175, 103] on input "e. 098673" at bounding box center [175, 101] width 0 height 3
radio input "true"
click at [142, 179] on button "Next" at bounding box center [175, 187] width 66 height 16
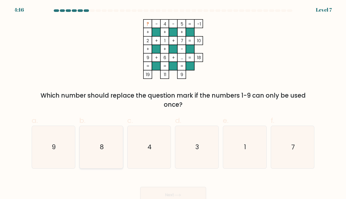
click at [91, 158] on icon "8" at bounding box center [101, 147] width 42 height 42
click at [173, 103] on input "b. 8" at bounding box center [173, 101] width 0 height 3
radio input "true"
click at [140, 187] on button "Next" at bounding box center [173, 195] width 66 height 16
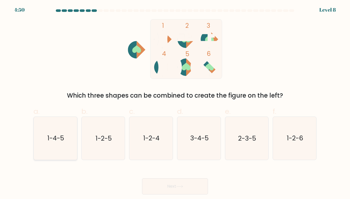
click at [48, 145] on icon "1-4-5" at bounding box center [55, 138] width 43 height 43
click at [175, 103] on input "a. 1-4-5" at bounding box center [175, 101] width 0 height 3
radio input "true"
click at [142, 179] on button "Next" at bounding box center [175, 187] width 66 height 16
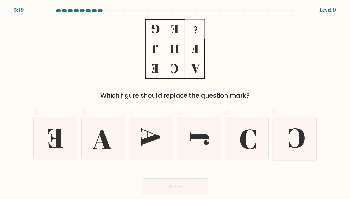
click at [290, 143] on icon at bounding box center [294, 138] width 43 height 43
click at [175, 103] on input "f." at bounding box center [175, 101] width 0 height 3
radio input "true"
click at [142, 179] on button "Next" at bounding box center [175, 187] width 66 height 16
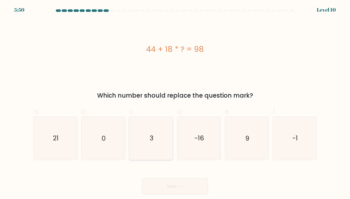
click at [160, 140] on icon "3" at bounding box center [151, 138] width 43 height 43
click at [175, 103] on input "c. 3" at bounding box center [175, 101] width 0 height 3
radio input "true"
click at [142, 179] on button "Next" at bounding box center [175, 187] width 66 height 16
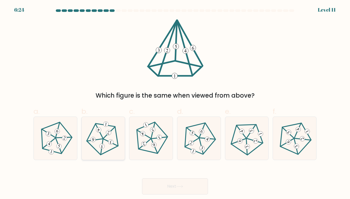
click at [106, 145] on icon at bounding box center [103, 138] width 34 height 34
click at [175, 103] on input "b." at bounding box center [175, 101] width 0 height 3
radio input "true"
click at [142, 179] on button "Next" at bounding box center [175, 187] width 66 height 16
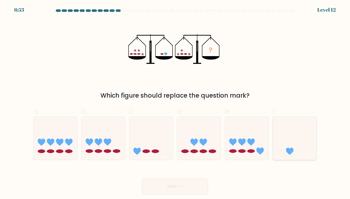
click at [286, 146] on icon at bounding box center [294, 139] width 43 height 36
click at [175, 103] on input "f." at bounding box center [175, 101] width 0 height 3
radio input "true"
click at [142, 179] on button "Next" at bounding box center [175, 187] width 66 height 16
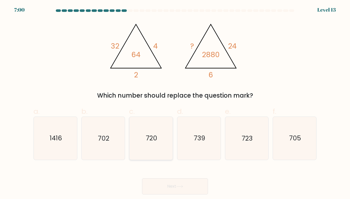
click at [166, 148] on icon "720" at bounding box center [151, 138] width 43 height 43
click at [175, 103] on input "c. 720" at bounding box center [175, 101] width 0 height 3
radio input "true"
click at [142, 179] on button "Next" at bounding box center [175, 187] width 66 height 16
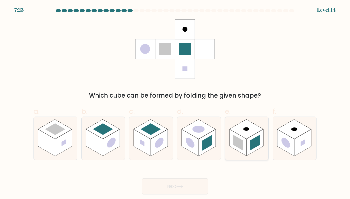
click at [245, 150] on rect at bounding box center [237, 143] width 17 height 27
click at [175, 103] on input "e." at bounding box center [175, 101] width 0 height 3
radio input "true"
click at [142, 179] on button "Next" at bounding box center [175, 187] width 66 height 16
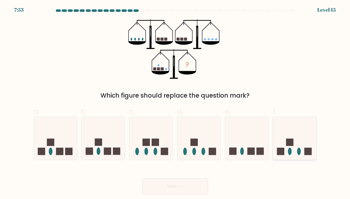
click at [280, 145] on icon at bounding box center [294, 139] width 43 height 36
click at [175, 103] on input "f." at bounding box center [175, 101] width 0 height 3
radio input "true"
click at [142, 179] on button "Next" at bounding box center [175, 187] width 66 height 16
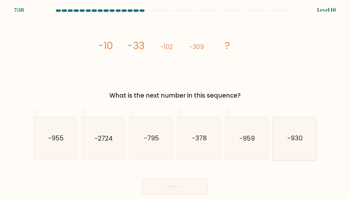
click at [290, 151] on icon "-930" at bounding box center [294, 138] width 43 height 43
click at [175, 103] on input "f. -930" at bounding box center [175, 101] width 0 height 3
radio input "true"
click at [142, 179] on button "Next" at bounding box center [175, 187] width 66 height 16
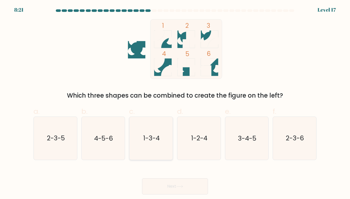
click at [146, 136] on text "1-3-4" at bounding box center [151, 138] width 16 height 9
click at [175, 103] on input "c. 1-3-4" at bounding box center [175, 101] width 0 height 3
radio input "true"
click at [142, 179] on button "Next" at bounding box center [175, 187] width 66 height 16
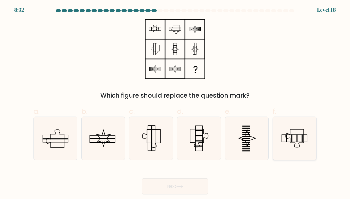
click at [297, 148] on icon at bounding box center [294, 138] width 43 height 43
click at [175, 103] on input "f." at bounding box center [175, 101] width 0 height 3
radio input "true"
click at [142, 179] on button "Next" at bounding box center [175, 187] width 66 height 16
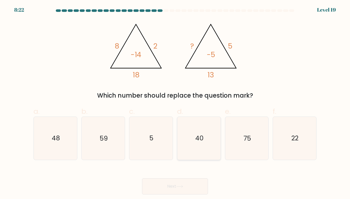
click at [188, 122] on icon "40" at bounding box center [198, 138] width 43 height 43
click at [175, 103] on input "d. 40" at bounding box center [175, 101] width 0 height 3
radio input "true"
click at [142, 179] on button "Next" at bounding box center [175, 187] width 66 height 16
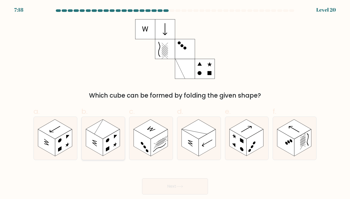
click at [101, 142] on rect at bounding box center [94, 143] width 17 height 27
click at [175, 103] on input "b." at bounding box center [175, 101] width 0 height 3
radio input "true"
click at [142, 179] on button "Next" at bounding box center [175, 187] width 66 height 16
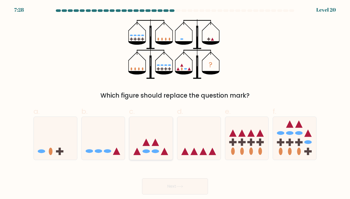
click at [158, 140] on icon at bounding box center [150, 139] width 43 height 36
click at [175, 103] on input "c." at bounding box center [175, 101] width 0 height 3
radio input "true"
click at [142, 179] on button "Next" at bounding box center [175, 187] width 66 height 16
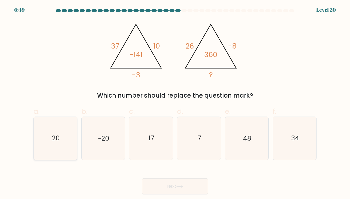
click at [51, 138] on icon "20" at bounding box center [55, 138] width 43 height 43
click at [175, 103] on input "a. 20" at bounding box center [175, 101] width 0 height 3
radio input "true"
click at [142, 179] on button "Next" at bounding box center [175, 187] width 66 height 16
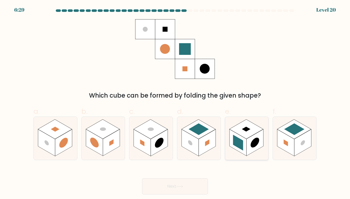
click at [243, 137] on rect at bounding box center [246, 130] width 34 height 20
click at [175, 103] on input "e." at bounding box center [175, 101] width 0 height 3
radio input "true"
click at [142, 179] on button "Next" at bounding box center [175, 187] width 66 height 16
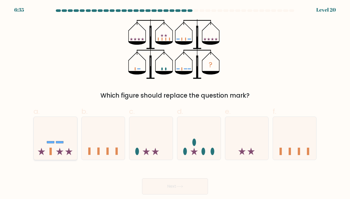
click at [57, 138] on icon at bounding box center [55, 139] width 43 height 36
click at [175, 103] on input "a." at bounding box center [175, 101] width 0 height 3
radio input "true"
click at [163, 131] on icon at bounding box center [150, 139] width 43 height 36
click at [175, 103] on input "c." at bounding box center [175, 101] width 0 height 3
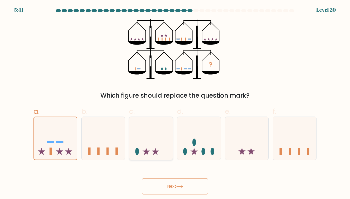
radio input "true"
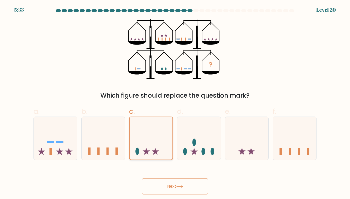
click at [142, 179] on button "Next" at bounding box center [175, 187] width 66 height 16
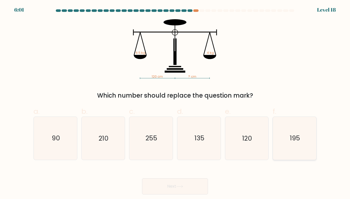
click at [292, 144] on icon "195" at bounding box center [294, 138] width 43 height 43
click at [175, 103] on input "f. 195" at bounding box center [175, 101] width 0 height 3
radio input "true"
click at [142, 179] on button "Next" at bounding box center [175, 187] width 66 height 16
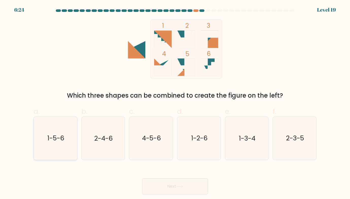
click at [50, 138] on text "1-5-6" at bounding box center [55, 138] width 17 height 9
click at [175, 103] on input "a. 1-5-6" at bounding box center [175, 101] width 0 height 3
radio input "true"
click at [195, 146] on icon "1-2-6" at bounding box center [198, 138] width 43 height 43
click at [175, 103] on input "d. 1-2-6" at bounding box center [175, 101] width 0 height 3
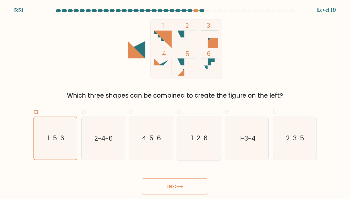
radio input "true"
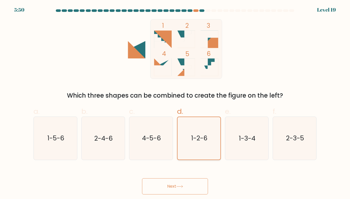
click at [142, 179] on button "Next" at bounding box center [175, 187] width 66 height 16
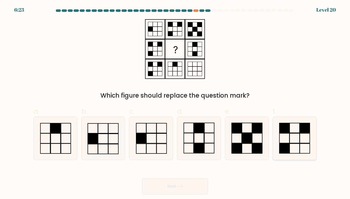
click at [292, 127] on icon at bounding box center [294, 138] width 43 height 43
click at [175, 103] on input "f." at bounding box center [175, 101] width 0 height 3
radio input "true"
click at [142, 179] on button "Next" at bounding box center [175, 187] width 66 height 16
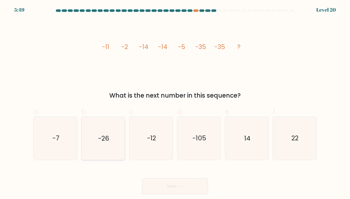
click at [105, 142] on text "-26" at bounding box center [103, 138] width 11 height 9
click at [175, 103] on input "b. -26" at bounding box center [175, 101] width 0 height 3
radio input "true"
click at [142, 179] on button "Next" at bounding box center [175, 187] width 66 height 16
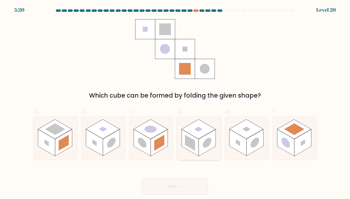
click at [207, 154] on icon at bounding box center [198, 138] width 43 height 43
click at [175, 103] on input "d." at bounding box center [175, 101] width 0 height 3
radio input "true"
click at [142, 179] on button "Next" at bounding box center [175, 187] width 66 height 16
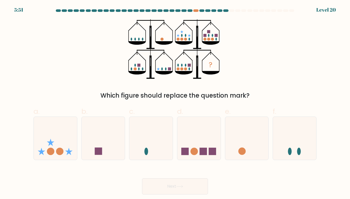
click at [207, 154] on rect at bounding box center [202, 151] width 7 height 7
click at [175, 103] on input "d." at bounding box center [175, 101] width 0 height 3
radio input "true"
click at [142, 179] on button "Next" at bounding box center [175, 187] width 66 height 16
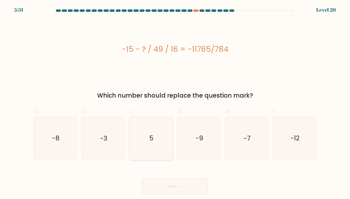
click at [159, 149] on icon "5" at bounding box center [151, 138] width 43 height 43
click at [175, 103] on input "c. 5" at bounding box center [175, 101] width 0 height 3
radio input "true"
click at [142, 179] on button "Next" at bounding box center [175, 187] width 66 height 16
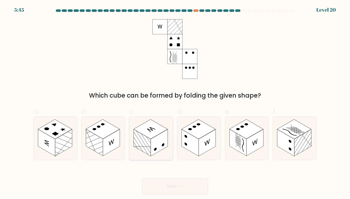
click at [154, 144] on rect at bounding box center [159, 143] width 17 height 27
click at [175, 103] on input "c." at bounding box center [175, 101] width 0 height 3
radio input "true"
click at [174, 184] on button "Next" at bounding box center [175, 187] width 66 height 16
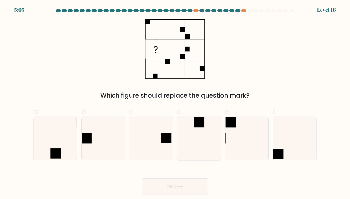
click at [200, 131] on icon at bounding box center [198, 138] width 43 height 43
click at [175, 103] on input "d." at bounding box center [175, 101] width 0 height 3
radio input "true"
click at [142, 179] on button "Next" at bounding box center [175, 187] width 66 height 16
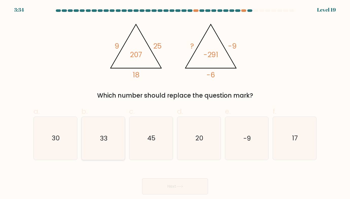
click at [107, 134] on icon "33" at bounding box center [103, 138] width 43 height 43
click at [175, 103] on input "b. 33" at bounding box center [175, 101] width 0 height 3
radio input "true"
click at [142, 179] on button "Next" at bounding box center [175, 187] width 66 height 16
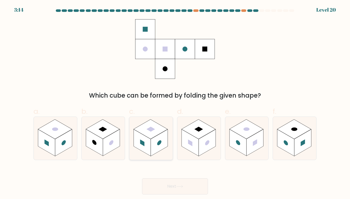
click at [155, 142] on rect at bounding box center [159, 143] width 17 height 27
click at [175, 103] on input "c." at bounding box center [175, 101] width 0 height 3
radio input "true"
click at [142, 179] on button "Next" at bounding box center [175, 187] width 66 height 16
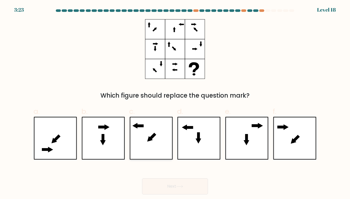
click at [151, 141] on icon at bounding box center [151, 138] width 43 height 43
click at [175, 103] on input "c." at bounding box center [175, 101] width 0 height 3
radio input "true"
click at [142, 179] on button "Next" at bounding box center [175, 187] width 66 height 16
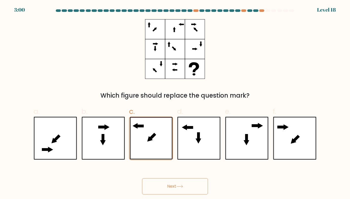
click at [165, 188] on button "Next" at bounding box center [175, 187] width 66 height 16
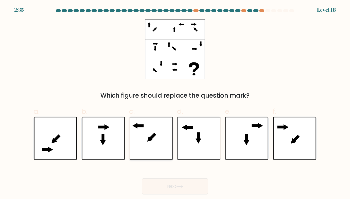
click at [159, 146] on icon at bounding box center [151, 138] width 43 height 43
click at [175, 103] on input "c." at bounding box center [175, 101] width 0 height 3
radio input "true"
click at [142, 179] on button "Next" at bounding box center [175, 187] width 66 height 16
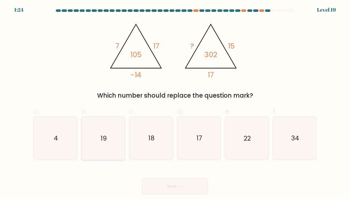
click at [113, 136] on icon "19" at bounding box center [103, 138] width 43 height 43
click at [175, 103] on input "b. 19" at bounding box center [175, 101] width 0 height 3
radio input "true"
click at [142, 179] on button "Next" at bounding box center [175, 187] width 66 height 16
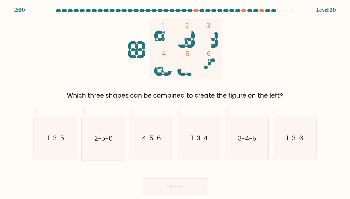
click at [110, 139] on text "2-5-6" at bounding box center [103, 138] width 19 height 9
click at [175, 103] on input "b. 2-5-6" at bounding box center [175, 101] width 0 height 3
radio input "true"
click at [142, 179] on button "Next" at bounding box center [175, 187] width 66 height 16
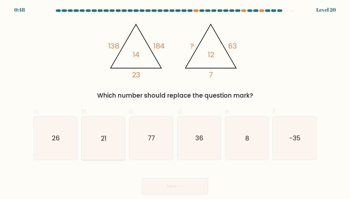
click at [105, 145] on icon "21" at bounding box center [103, 138] width 43 height 43
click at [175, 103] on input "b. 21" at bounding box center [175, 101] width 0 height 3
radio input "true"
click at [142, 179] on button "Next" at bounding box center [175, 187] width 66 height 16
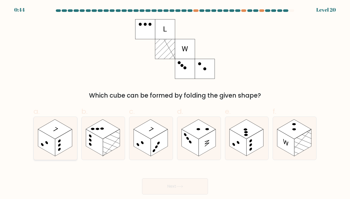
click at [46, 134] on rect at bounding box center [55, 130] width 34 height 20
click at [175, 103] on input "a." at bounding box center [175, 101] width 0 height 3
radio input "true"
click at [142, 179] on button "Next" at bounding box center [175, 187] width 66 height 16
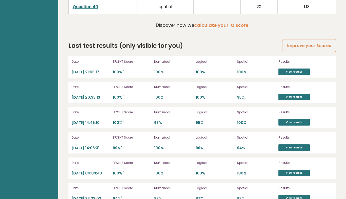
scroll to position [1375, 0]
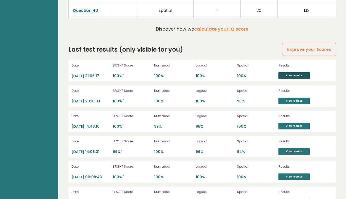
click at [292, 72] on link "View results" at bounding box center [293, 75] width 31 height 7
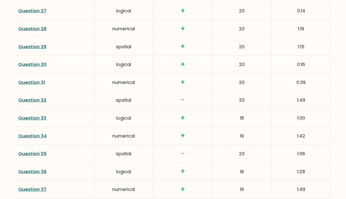
scroll to position [1236, 0]
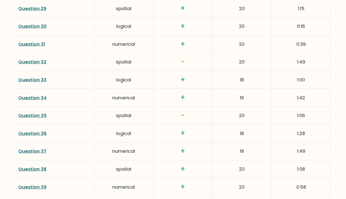
click at [24, 59] on link "Question 32" at bounding box center [32, 62] width 28 height 6
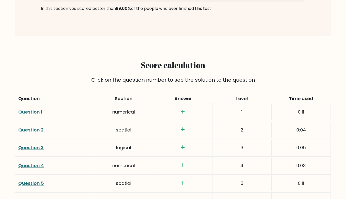
scroll to position [0, 0]
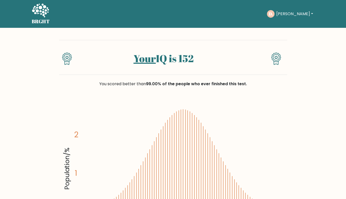
click at [295, 13] on button "[PERSON_NAME]" at bounding box center [295, 14] width 40 height 7
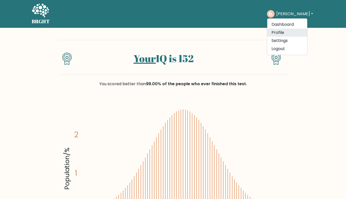
click at [282, 32] on link "Profile" at bounding box center [287, 33] width 40 height 8
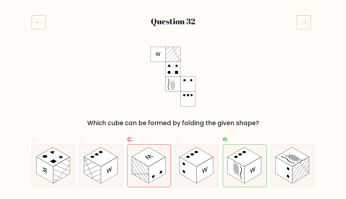
scroll to position [52, 0]
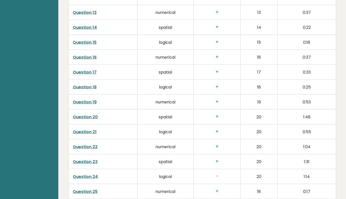
scroll to position [1036, 0]
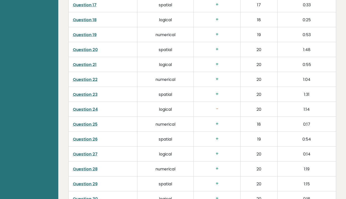
click at [89, 93] on link "Question 23" at bounding box center [85, 95] width 25 height 6
click at [90, 107] on link "Question 24" at bounding box center [85, 110] width 25 height 6
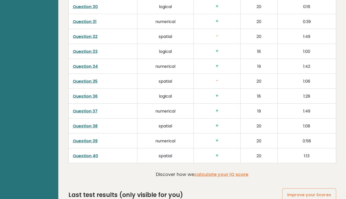
scroll to position [1242, 0]
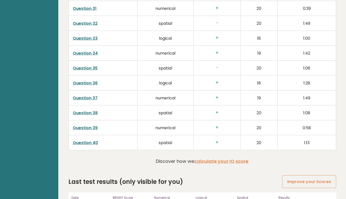
click at [91, 65] on link "Question 35" at bounding box center [85, 68] width 25 height 6
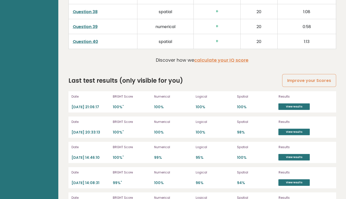
scroll to position [1345, 0]
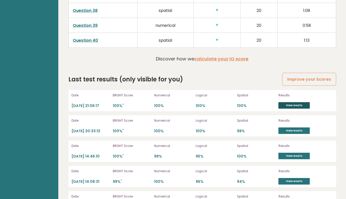
click at [288, 104] on link "View results" at bounding box center [293, 105] width 31 height 7
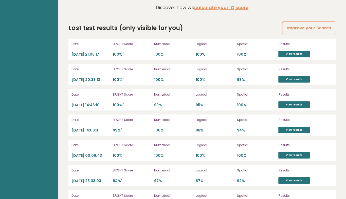
scroll to position [1407, 0]
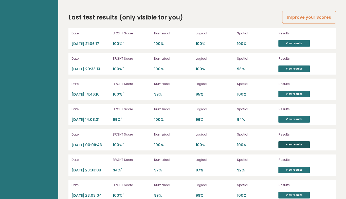
click at [292, 142] on link "View results" at bounding box center [293, 145] width 31 height 7
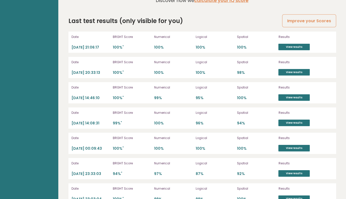
scroll to position [1397, 0]
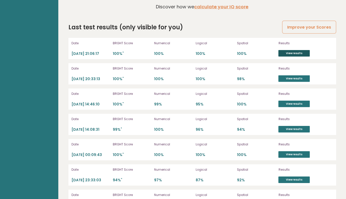
click at [284, 53] on link "View results" at bounding box center [293, 53] width 31 height 7
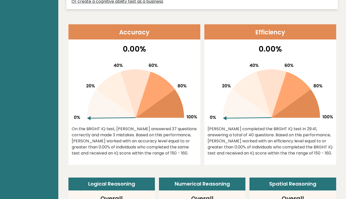
scroll to position [0, 0]
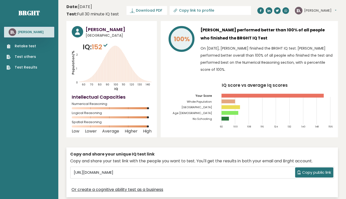
click at [314, 10] on button "[PERSON_NAME]" at bounding box center [320, 10] width 32 height 5
click at [208, 109] on tspan "Togo" at bounding box center [196, 108] width 31 height 4
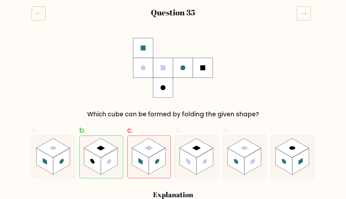
scroll to position [63, 0]
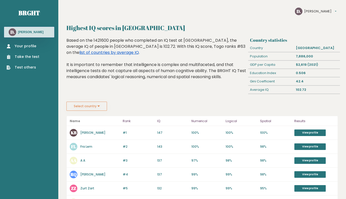
click at [79, 52] on link "list of countries by average IQ" at bounding box center [109, 53] width 60 height 6
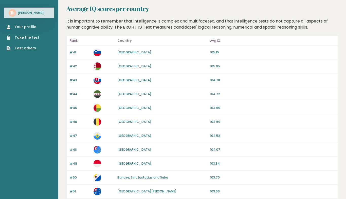
scroll to position [15, 0]
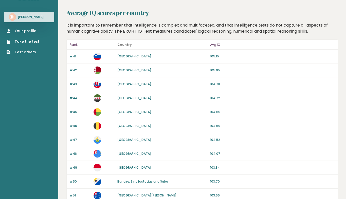
click at [123, 57] on link "Slovenia" at bounding box center [134, 56] width 34 height 4
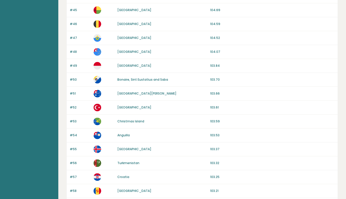
scroll to position [137, 0]
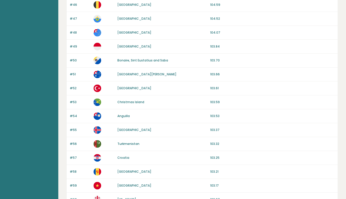
click at [136, 101] on link "Christmas Island" at bounding box center [130, 102] width 27 height 4
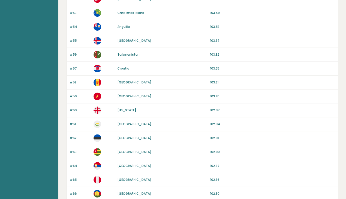
scroll to position [228, 0]
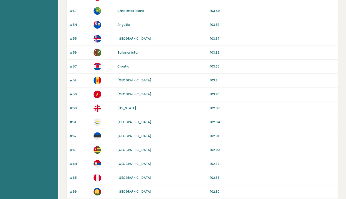
click at [122, 94] on link "[GEOGRAPHIC_DATA]" at bounding box center [134, 94] width 34 height 4
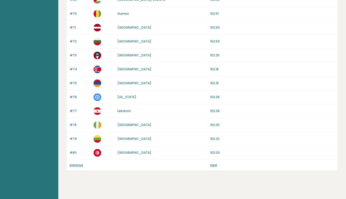
scroll to position [464, 0]
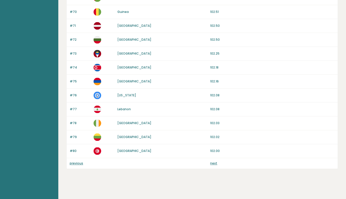
click at [74, 161] on link "previous" at bounding box center [76, 163] width 13 height 4
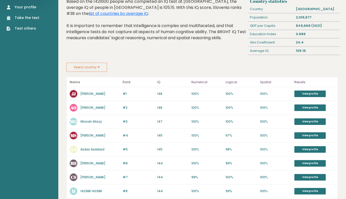
scroll to position [39, 0]
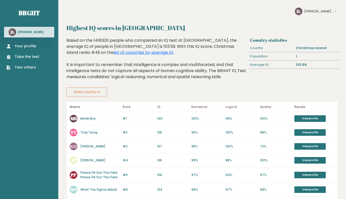
click at [90, 120] on link "Monki Boy" at bounding box center [87, 119] width 15 height 4
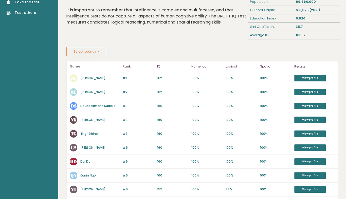
scroll to position [55, 0]
click at [89, 79] on link "[PERSON_NAME]" at bounding box center [92, 78] width 25 height 4
click at [88, 77] on link "[PERSON_NAME]" at bounding box center [92, 78] width 25 height 4
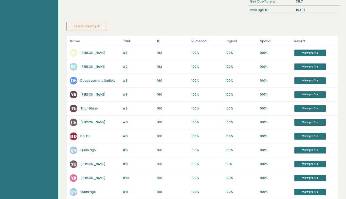
scroll to position [0, 0]
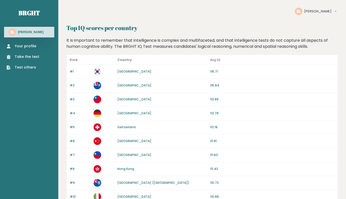
click at [130, 71] on link "[GEOGRAPHIC_DATA]" at bounding box center [134, 71] width 34 height 4
click at [127, 86] on link "French Southern Territories" at bounding box center [134, 85] width 34 height 4
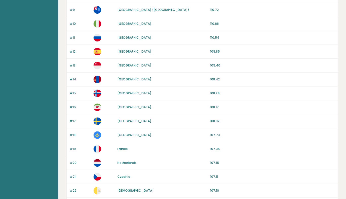
scroll to position [208, 0]
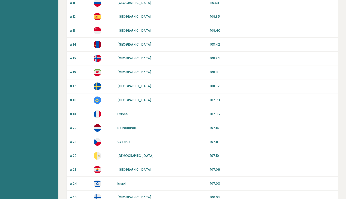
click at [125, 112] on link "France" at bounding box center [122, 114] width 10 height 4
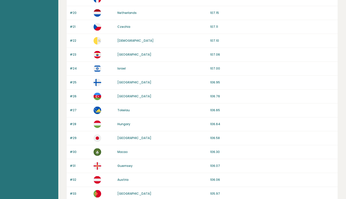
scroll to position [464, 0]
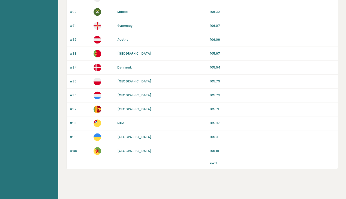
click at [216, 163] on link "next" at bounding box center [213, 163] width 7 height 4
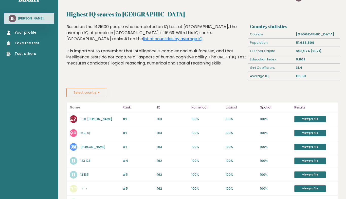
scroll to position [4, 0]
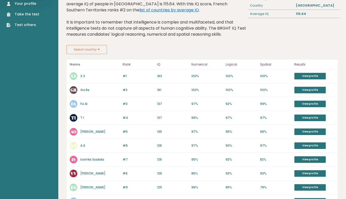
scroll to position [42, 0]
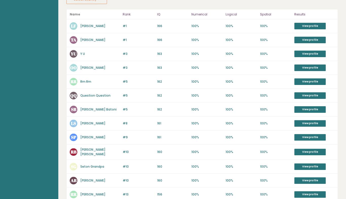
scroll to position [236, 0]
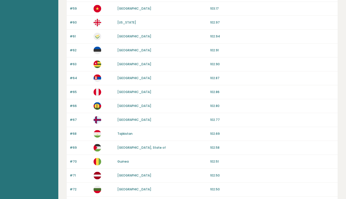
scroll to position [464, 0]
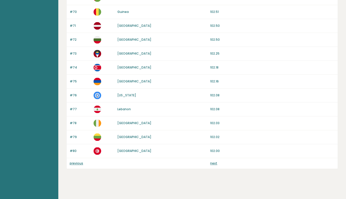
click at [82, 161] on link "previous" at bounding box center [76, 163] width 13 height 4
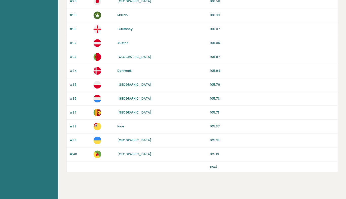
scroll to position [464, 0]
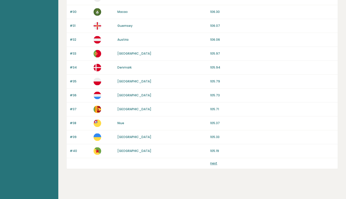
click at [212, 161] on link "next" at bounding box center [213, 163] width 7 height 4
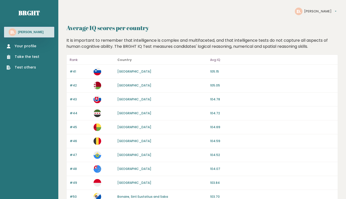
click at [124, 126] on link "Guinea-Bissau" at bounding box center [134, 127] width 34 height 4
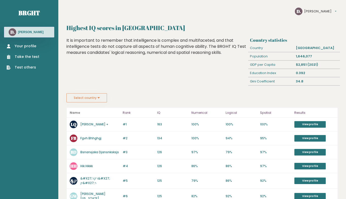
click at [90, 123] on link "[PERSON_NAME] +" at bounding box center [94, 124] width 28 height 4
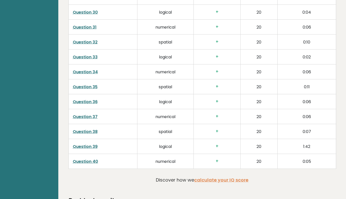
scroll to position [1235, 0]
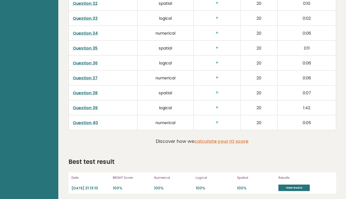
click at [83, 93] on link "Question 38" at bounding box center [85, 93] width 25 height 6
click at [79, 108] on link "Question 39" at bounding box center [85, 108] width 25 height 6
click at [92, 120] on link "Question 40" at bounding box center [85, 123] width 25 height 6
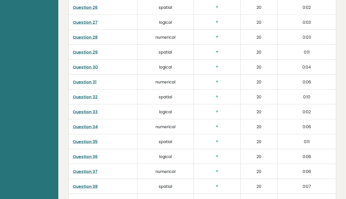
scroll to position [1129, 0]
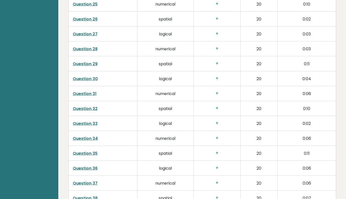
click at [87, 121] on link "Question 33" at bounding box center [85, 124] width 25 height 6
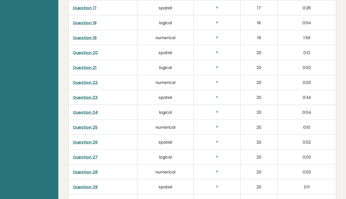
scroll to position [1006, 0]
click at [90, 97] on link "Question 23" at bounding box center [85, 98] width 25 height 6
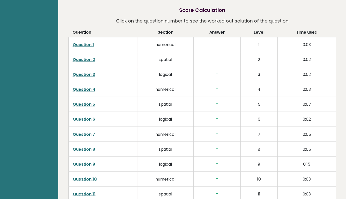
scroll to position [729, 0]
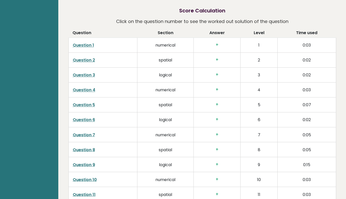
click at [87, 74] on link "Question 3" at bounding box center [84, 75] width 22 height 6
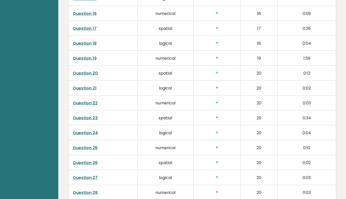
scroll to position [996, 0]
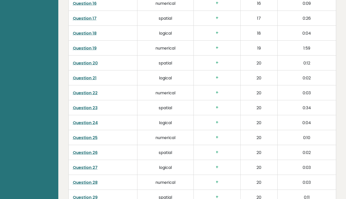
click at [91, 121] on link "Question 24" at bounding box center [85, 123] width 25 height 6
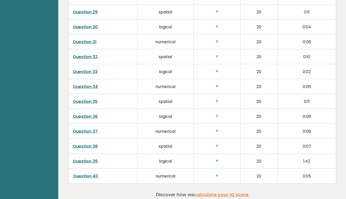
scroll to position [0, 0]
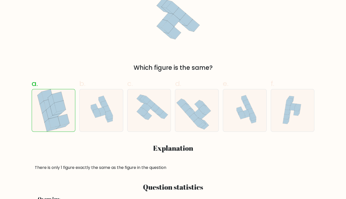
scroll to position [111, 0]
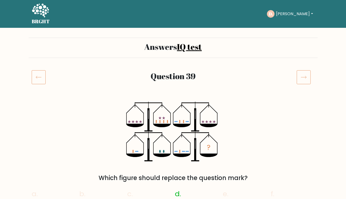
scroll to position [77, 0]
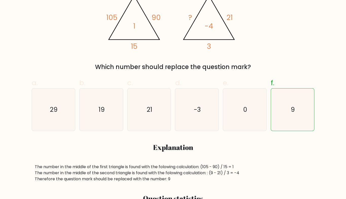
scroll to position [108, 0]
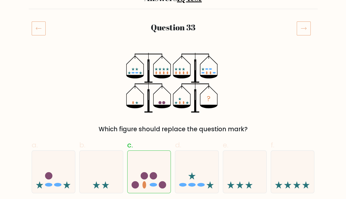
scroll to position [75, 0]
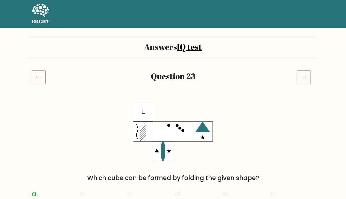
scroll to position [94, 0]
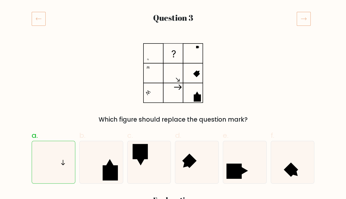
scroll to position [77, 0]
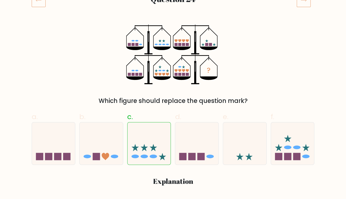
scroll to position [76, 0]
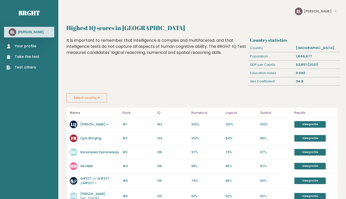
click at [305, 12] on button "[PERSON_NAME]" at bounding box center [320, 11] width 32 height 5
click at [308, 17] on link "Settings" at bounding box center [316, 18] width 25 height 5
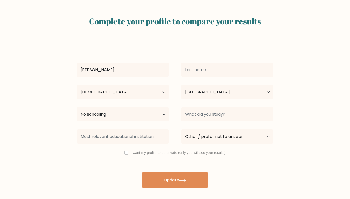
select select "18_24"
select select "TG"
select select "no_schooling"
select select "other"
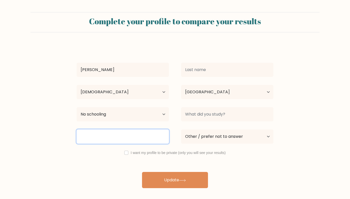
click at [114, 134] on input at bounding box center [123, 137] width 92 height 14
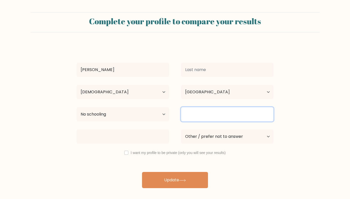
click at [195, 113] on input at bounding box center [227, 114] width 92 height 14
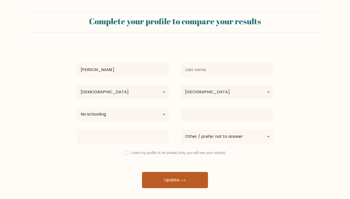
click at [163, 179] on button "Update" at bounding box center [175, 180] width 66 height 16
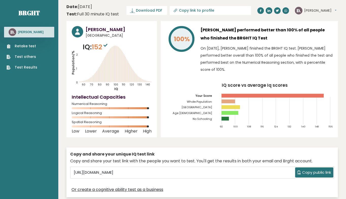
click at [210, 108] on tspan "[GEOGRAPHIC_DATA]" at bounding box center [196, 108] width 31 height 4
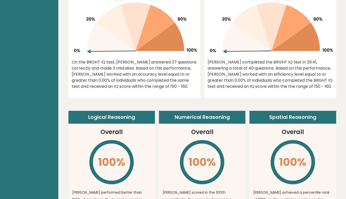
scroll to position [587, 0]
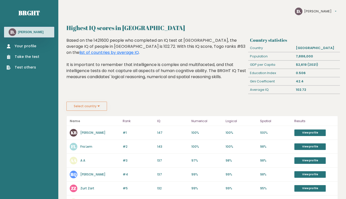
click at [84, 131] on link "[PERSON_NAME]" at bounding box center [92, 133] width 25 height 4
